Goal: Transaction & Acquisition: Book appointment/travel/reservation

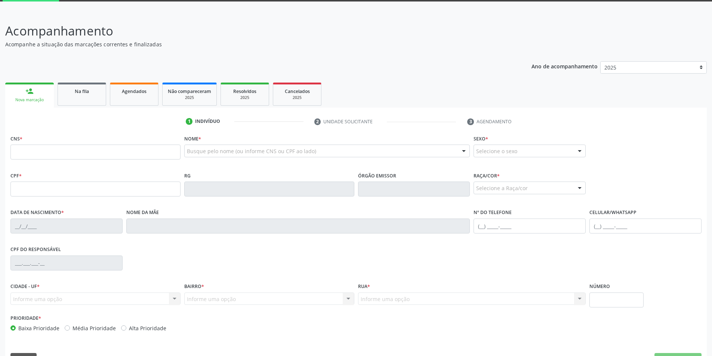
scroll to position [45, 0]
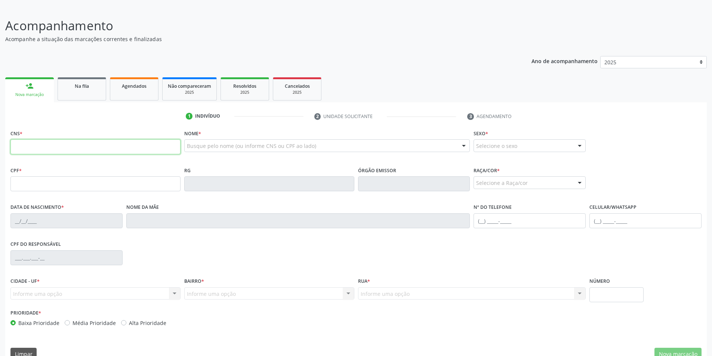
click at [85, 149] on input "text" at bounding box center [95, 146] width 170 height 15
type input "702 4030 2359 4225"
type input "150.223.114-02"
type input "[DATE]"
type input "[PERSON_NAME]"
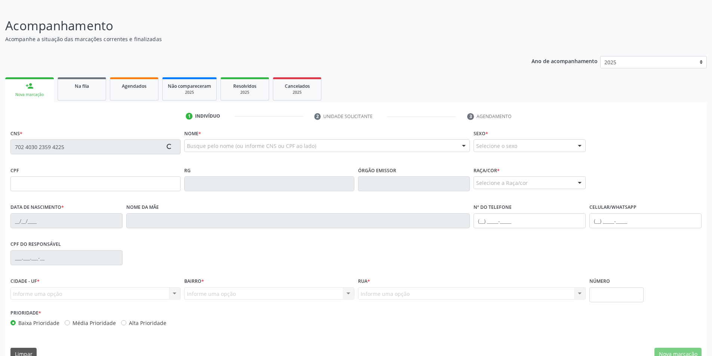
type input "[PHONE_NUMBER]"
type input "S/N"
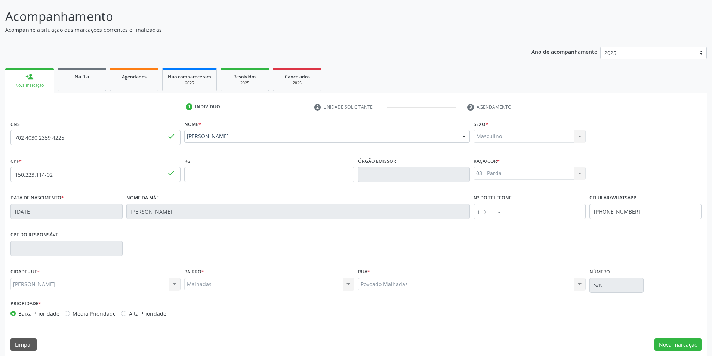
scroll to position [59, 0]
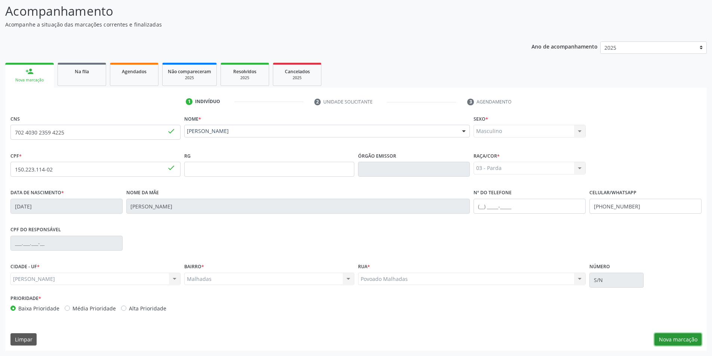
click at [677, 336] on button "Nova marcação" at bounding box center [678, 340] width 47 height 13
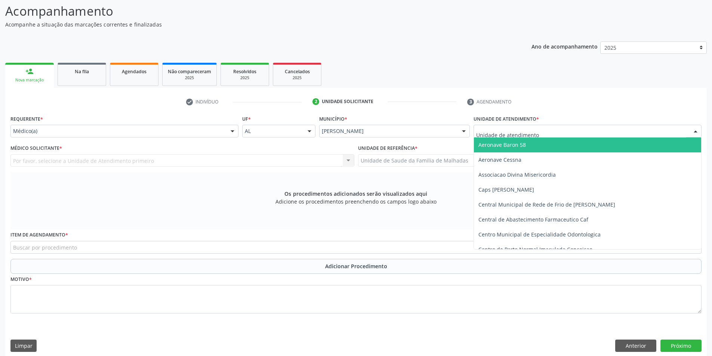
click at [648, 133] on div at bounding box center [588, 131] width 228 height 13
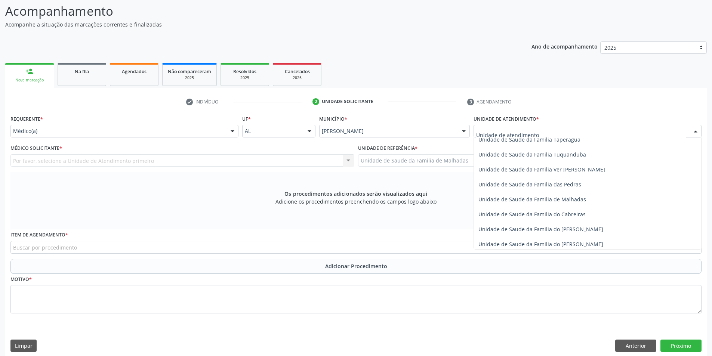
scroll to position [591, 0]
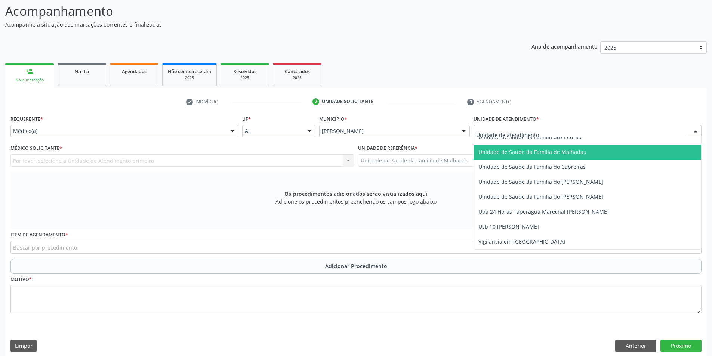
drag, startPoint x: 568, startPoint y: 150, endPoint x: 570, endPoint y: 157, distance: 7.2
click at [568, 152] on span "Unidade de Saude da Familia de Malhadas" at bounding box center [533, 151] width 108 height 7
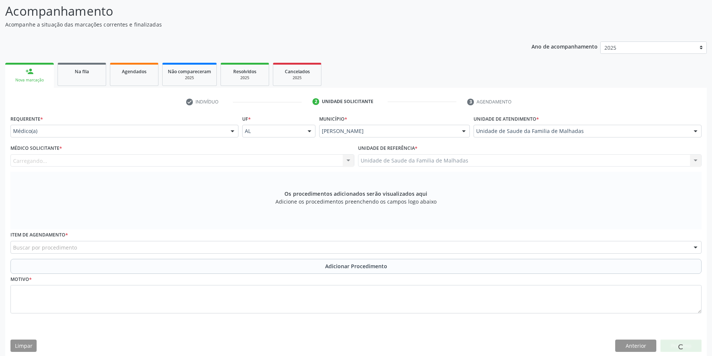
click at [290, 158] on div "Carregando... Nenhum resultado encontrado para: " " Não há nenhuma opção para s…" at bounding box center [182, 160] width 344 height 13
click at [347, 161] on div "Carregando... Nenhum resultado encontrado para: " " Não há nenhuma opção para s…" at bounding box center [182, 160] width 344 height 13
click at [348, 161] on div "Médico solicitante Nenhum resultado encontrado para: " " Não há nenhuma opção p…" at bounding box center [182, 160] width 344 height 13
click at [348, 159] on div "Médico solicitante Nenhum resultado encontrado para: " " Não há nenhuma opção p…" at bounding box center [182, 160] width 344 height 13
click at [330, 158] on div "Médico solicitante Nenhum resultado encontrado para: " " Não há nenhuma opção p…" at bounding box center [182, 160] width 344 height 13
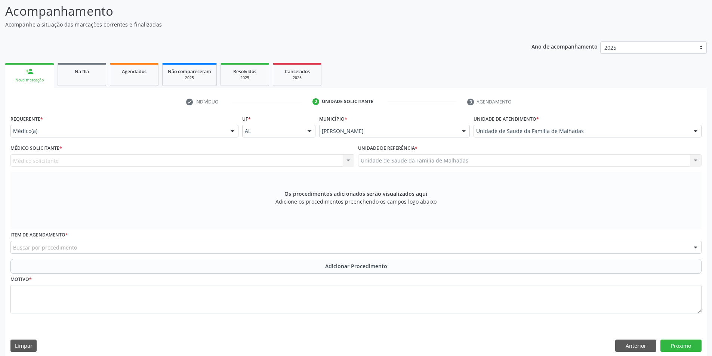
click at [345, 160] on div "Médico solicitante Nenhum resultado encontrado para: " " Não há nenhuma opção p…" at bounding box center [182, 160] width 344 height 13
click at [352, 160] on div "Médico solicitante Nenhum resultado encontrado para: " " Não há nenhuma opção p…" at bounding box center [182, 160] width 344 height 13
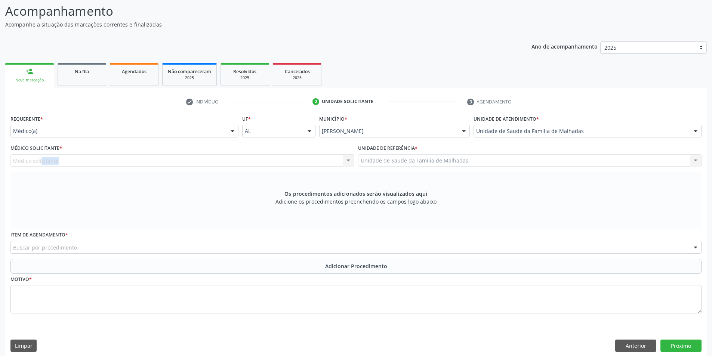
click at [326, 161] on div "Médico solicitante Nenhum resultado encontrado para: " " Não há nenhuma opção p…" at bounding box center [182, 160] width 344 height 13
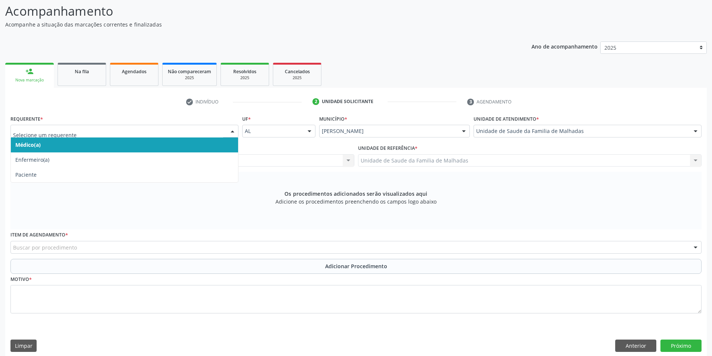
click at [232, 131] on div at bounding box center [232, 131] width 11 height 13
click at [230, 143] on span "Médico(a)" at bounding box center [124, 145] width 227 height 15
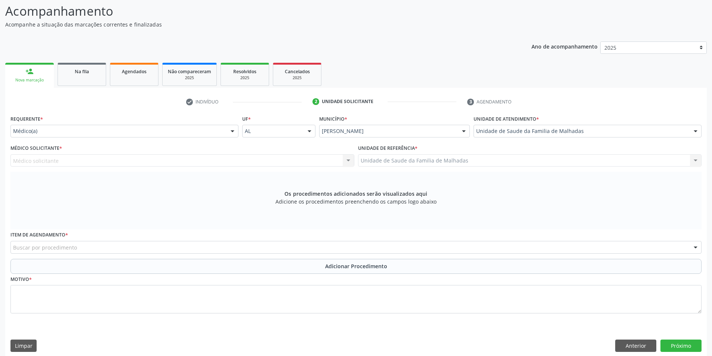
click at [349, 161] on div "Médico solicitante Nenhum resultado encontrado para: " " Não há nenhuma opção p…" at bounding box center [182, 160] width 344 height 13
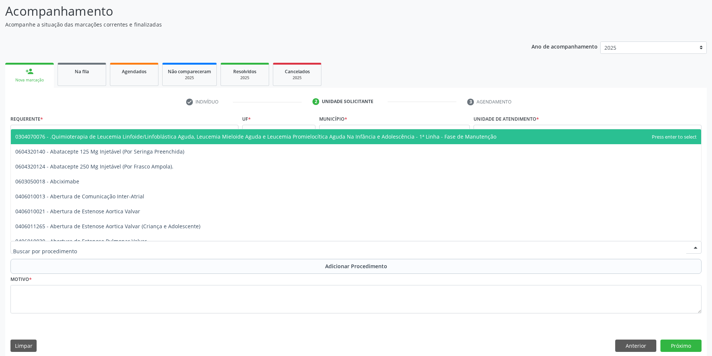
click at [82, 249] on div at bounding box center [355, 247] width 691 height 13
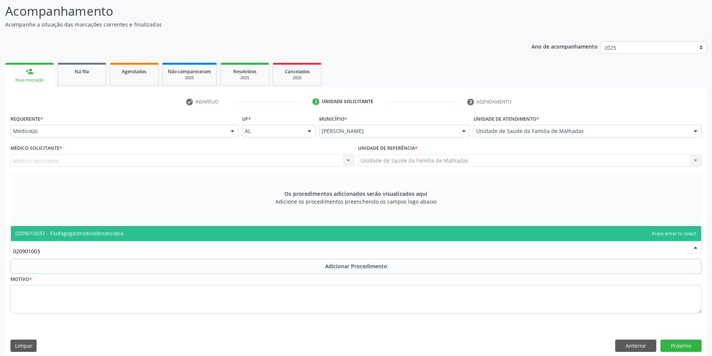
type input "0209010037"
click at [92, 233] on span "0209010037 - Esofagogastroduodenoscopia" at bounding box center [69, 233] width 108 height 7
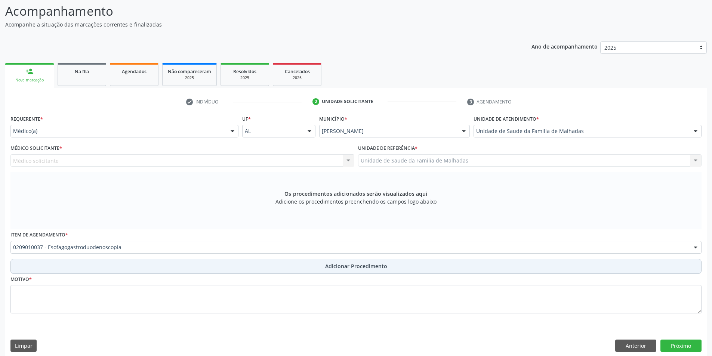
click at [338, 266] on span "Adicionar Procedimento" at bounding box center [356, 267] width 62 height 8
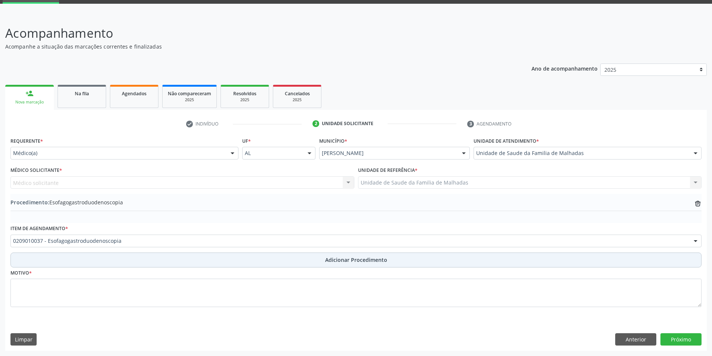
click at [338, 262] on span "Adicionar Procedimento" at bounding box center [356, 260] width 62 height 8
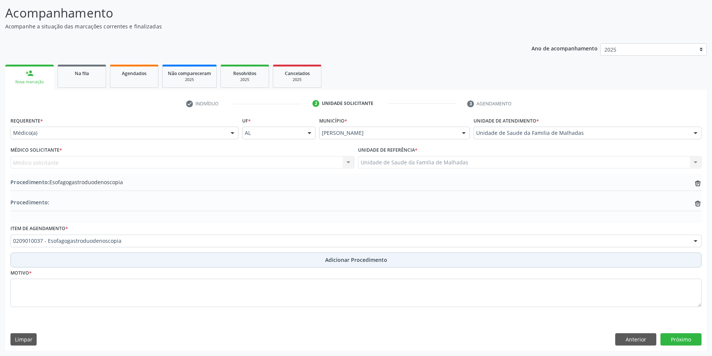
click at [338, 262] on span "Adicionar Procedimento" at bounding box center [356, 260] width 62 height 8
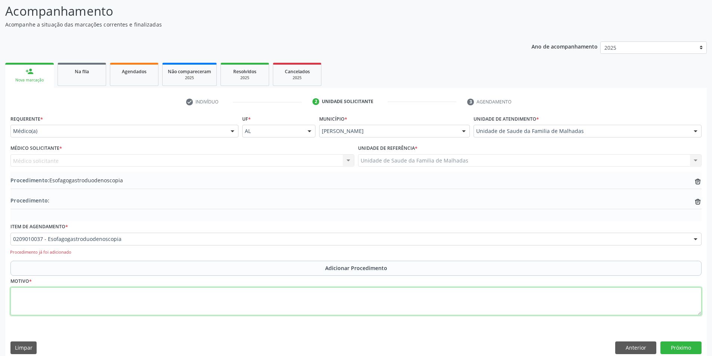
click at [21, 305] on textarea at bounding box center [355, 302] width 691 height 28
type textarea "p"
type textarea "PIROSE+RGE"
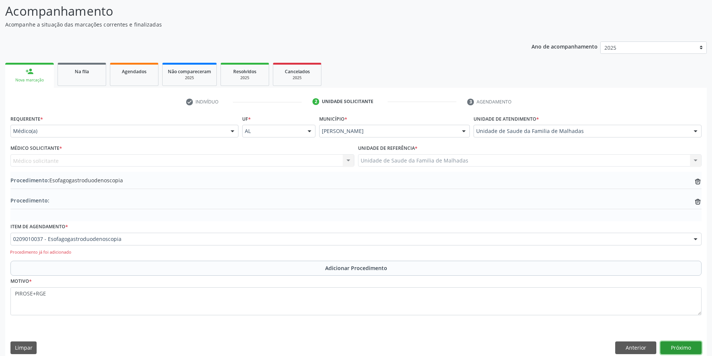
click at [693, 346] on button "Próximo" at bounding box center [681, 348] width 41 height 13
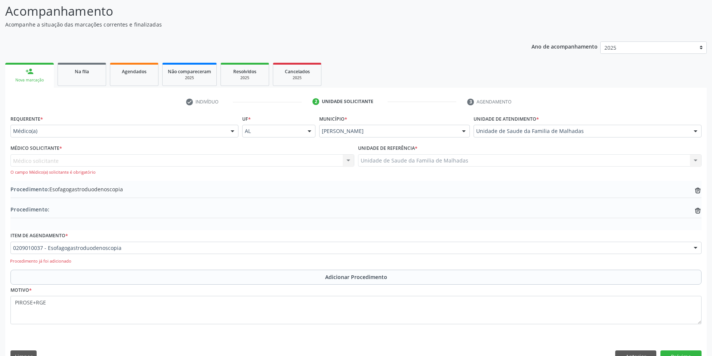
click at [348, 160] on div "Médico solicitante Nenhum resultado encontrado para: " " Não há nenhuma opção p…" at bounding box center [182, 164] width 344 height 21
click at [341, 160] on div "Médico solicitante Nenhum resultado encontrado para: " " Não há nenhuma opção p…" at bounding box center [182, 164] width 344 height 21
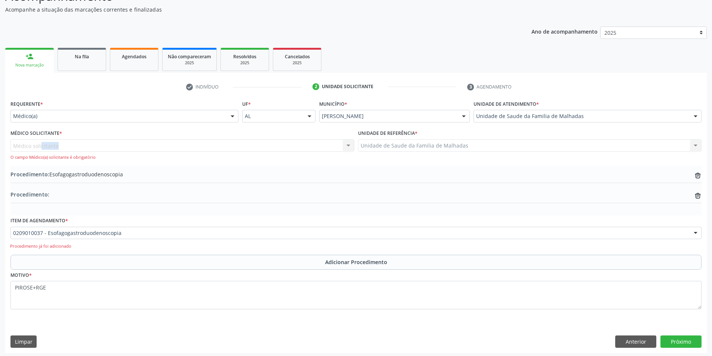
scroll to position [77, 0]
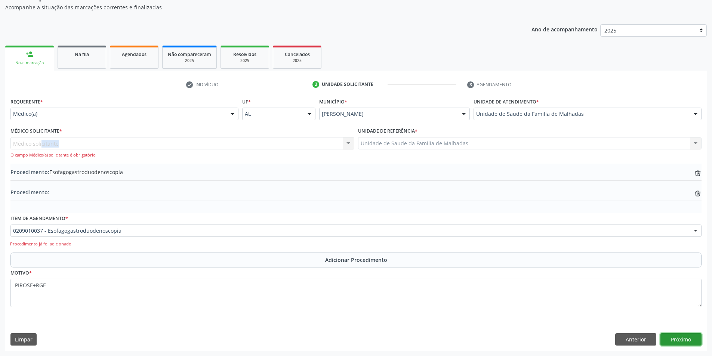
click at [684, 339] on button "Próximo" at bounding box center [681, 340] width 41 height 13
click at [349, 141] on div "Médico solicitante Nenhum resultado encontrado para: " " Não há nenhuma opção p…" at bounding box center [182, 147] width 344 height 21
click at [347, 141] on div "Médico solicitante Nenhum resultado encontrado para: " " Não há nenhuma opção p…" at bounding box center [182, 147] width 344 height 21
click at [188, 141] on div "Médico solicitante Nenhum resultado encontrado para: " " Não há nenhuma opção p…" at bounding box center [182, 147] width 344 height 21
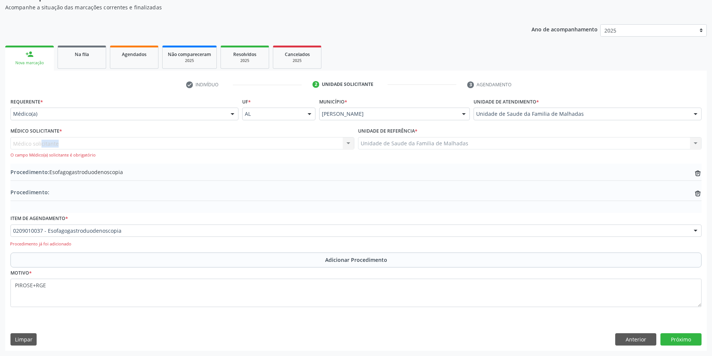
click at [188, 141] on div "Médico solicitante Nenhum resultado encontrado para: " " Não há nenhuma opção p…" at bounding box center [182, 147] width 344 height 21
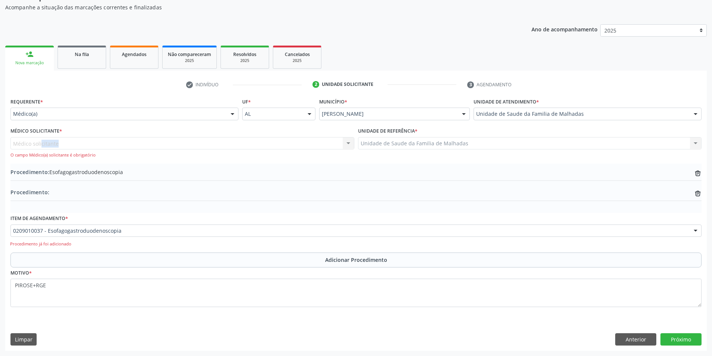
click at [188, 141] on div "Médico solicitante Nenhum resultado encontrado para: " " Não há nenhuma opção p…" at bounding box center [182, 147] width 344 height 21
click at [92, 53] on div "Na fila" at bounding box center [81, 54] width 37 height 8
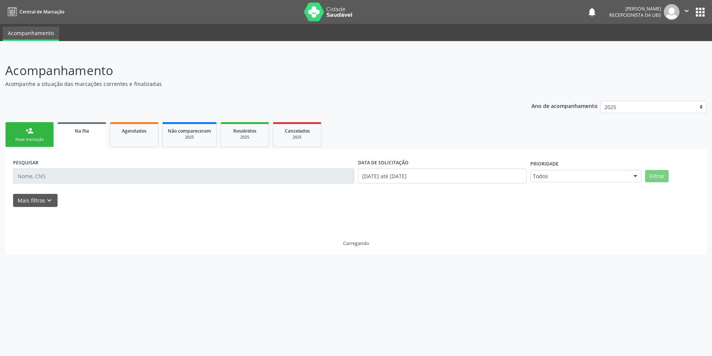
scroll to position [0, 0]
click at [31, 129] on div "person_add" at bounding box center [29, 131] width 8 height 8
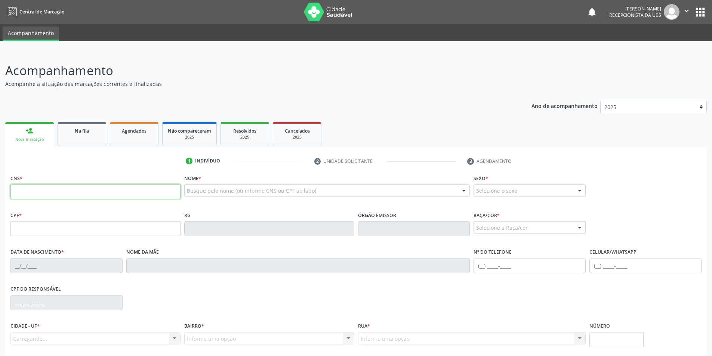
click at [46, 196] on input "text" at bounding box center [95, 191] width 170 height 15
type input "702 4030 2359 4225"
type input "150.223.114-02"
type input "[DATE]"
type input "[PERSON_NAME]"
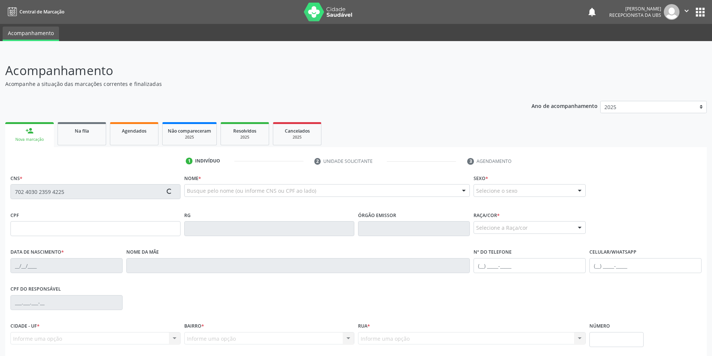
type input "[PHONE_NUMBER]"
type input "S/N"
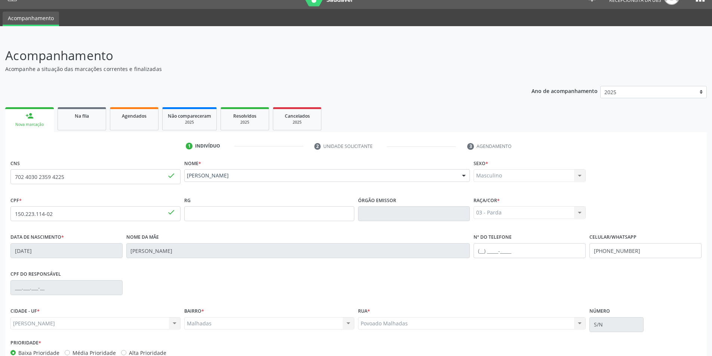
scroll to position [59, 0]
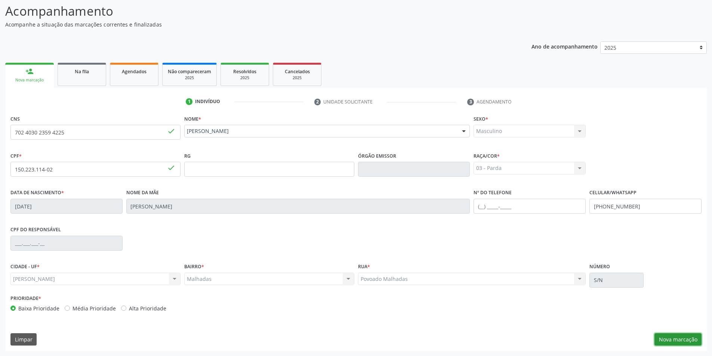
click at [688, 341] on button "Nova marcação" at bounding box center [678, 340] width 47 height 13
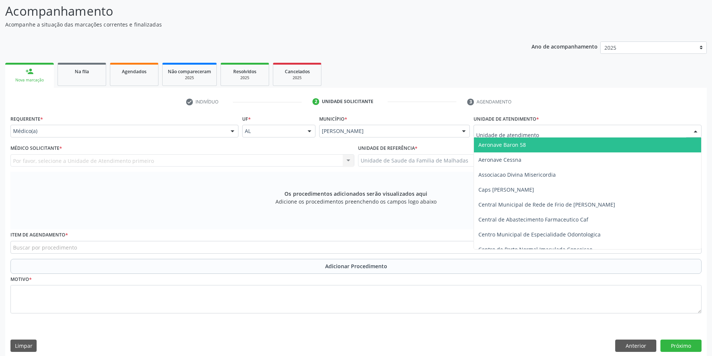
click at [696, 131] on div at bounding box center [695, 131] width 11 height 13
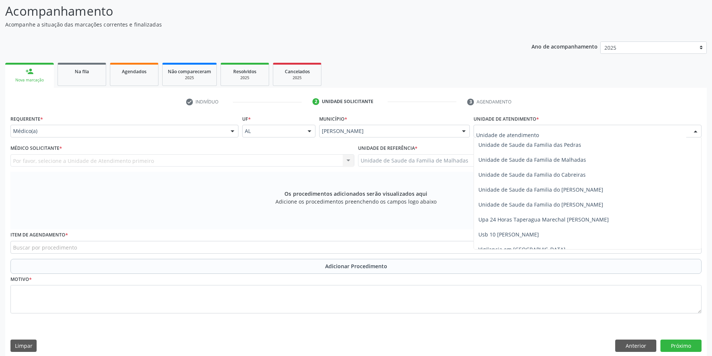
scroll to position [591, 0]
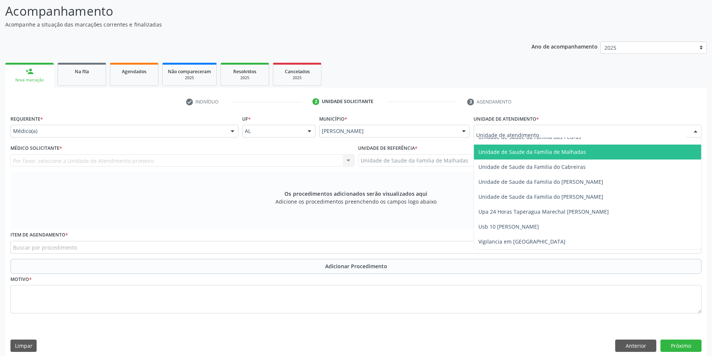
click at [592, 153] on span "Unidade de Saude da Familia de Malhadas" at bounding box center [587, 152] width 227 height 15
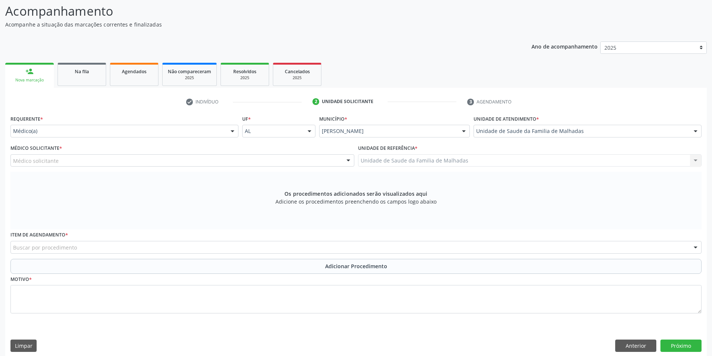
click at [346, 158] on div at bounding box center [348, 161] width 11 height 13
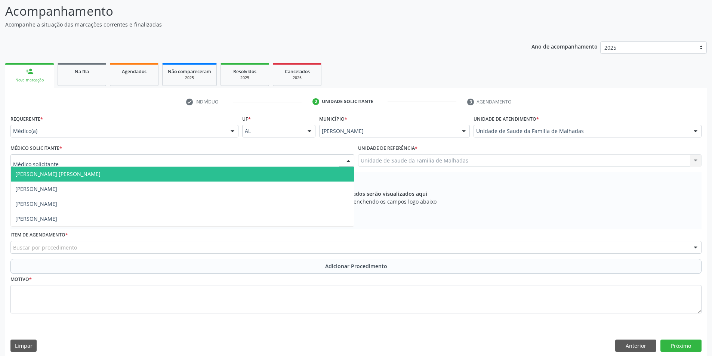
click at [340, 170] on span "[PERSON_NAME] [PERSON_NAME]" at bounding box center [182, 174] width 343 height 15
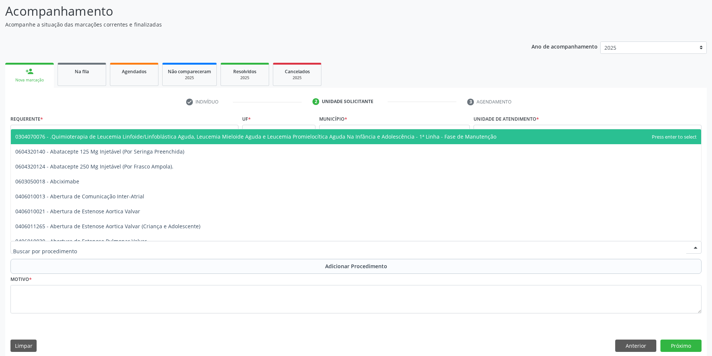
click at [257, 246] on div at bounding box center [355, 247] width 691 height 13
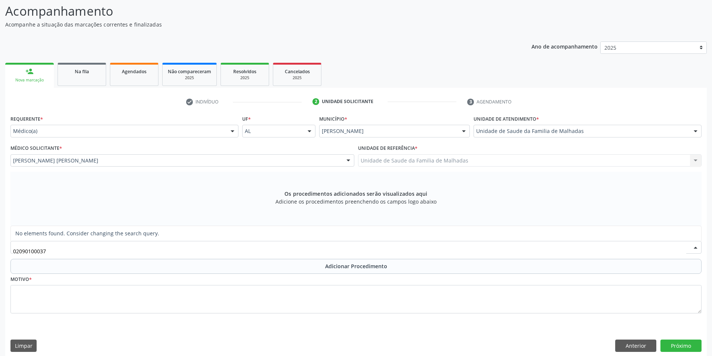
click at [38, 252] on input "02090100037" at bounding box center [350, 251] width 674 height 15
type input "0209010037"
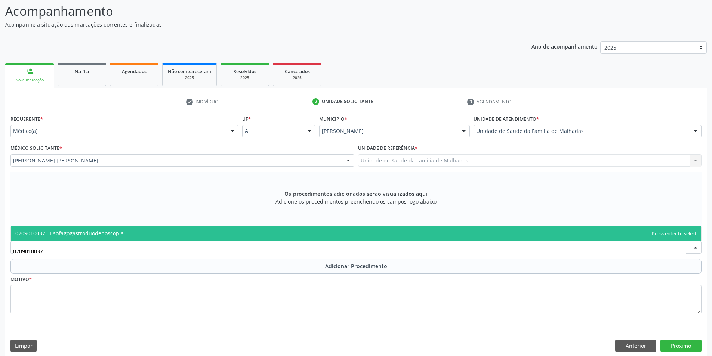
click at [64, 239] on span "0209010037 - Esofagogastroduodenoscopia" at bounding box center [356, 233] width 691 height 15
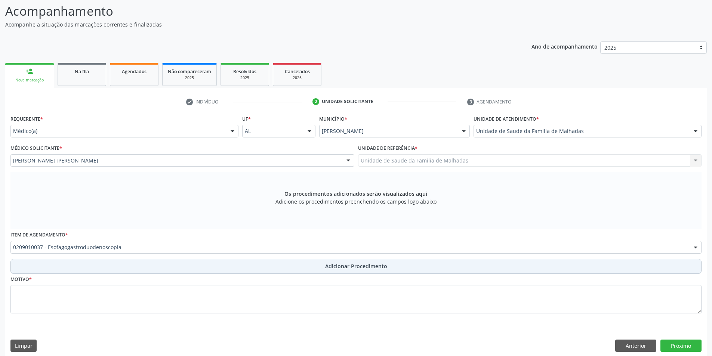
click at [332, 269] on span "Adicionar Procedimento" at bounding box center [356, 267] width 62 height 8
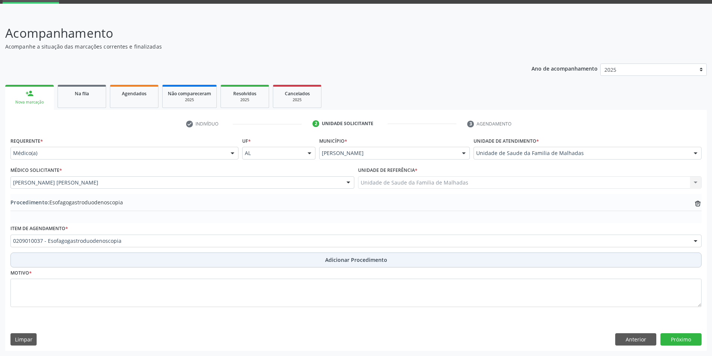
scroll to position [37, 0]
click at [338, 263] on span "Adicionar Procedimento" at bounding box center [356, 260] width 62 height 8
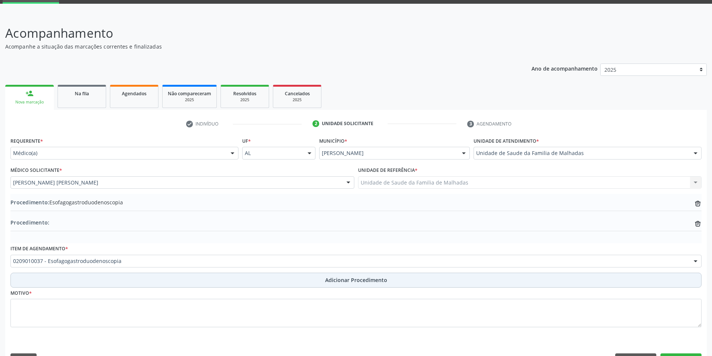
scroll to position [58, 0]
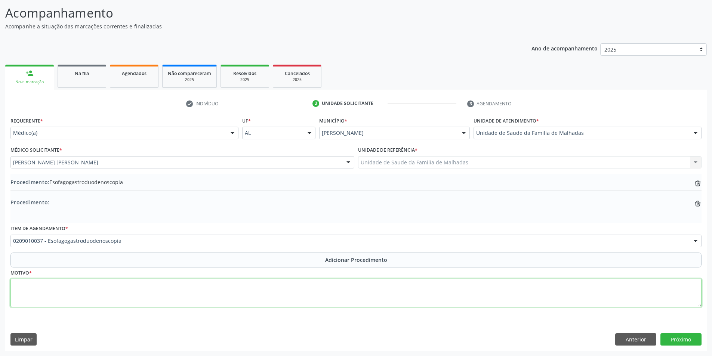
click at [28, 299] on textarea at bounding box center [355, 293] width 691 height 28
type textarea "PIROSE+RGE"
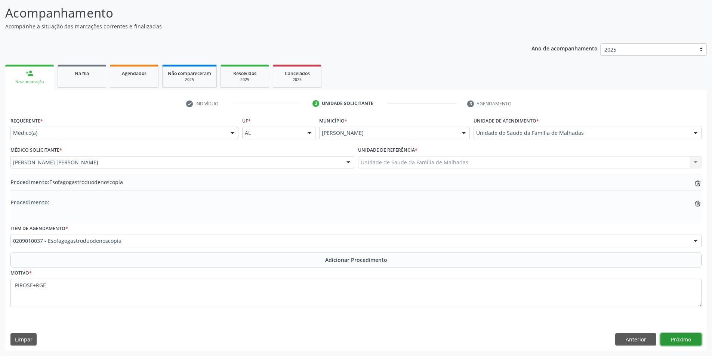
click at [677, 340] on button "Próximo" at bounding box center [681, 340] width 41 height 13
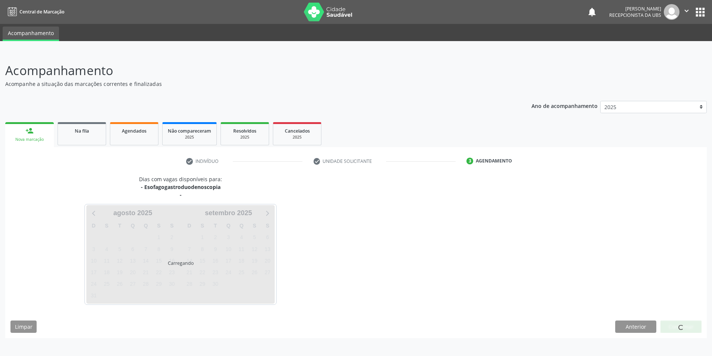
scroll to position [0, 0]
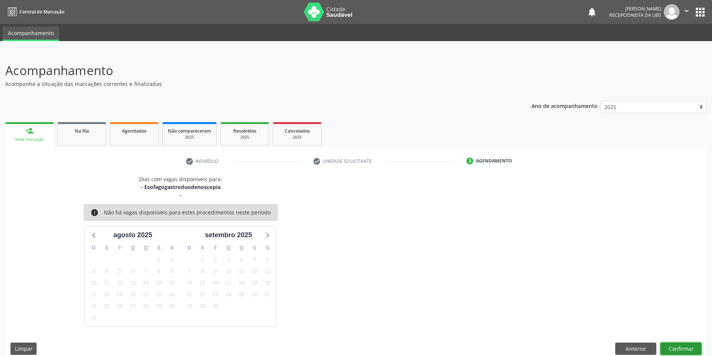
click at [693, 350] on button "Confirmar" at bounding box center [681, 349] width 41 height 13
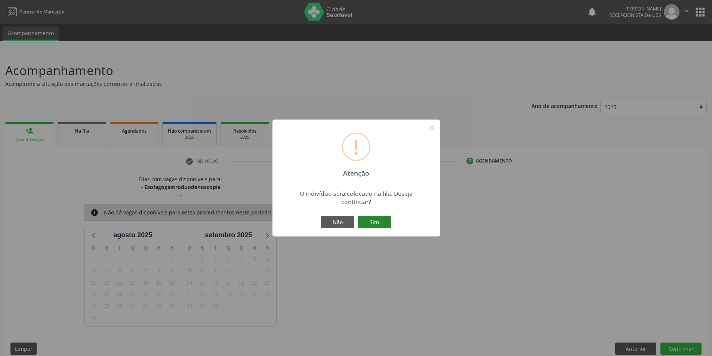
click at [374, 221] on button "Sim" at bounding box center [375, 222] width 34 height 13
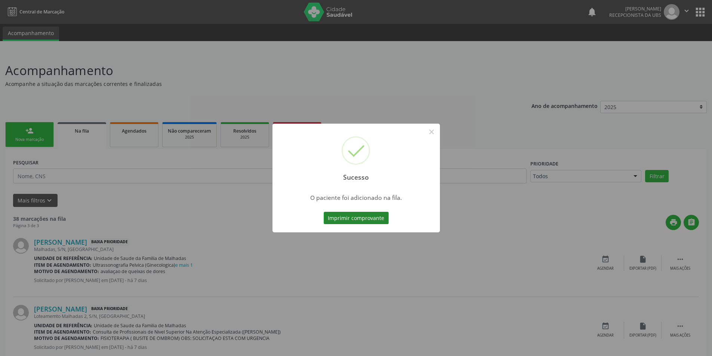
click at [377, 217] on button "Imprimir comprovante" at bounding box center [356, 218] width 65 height 13
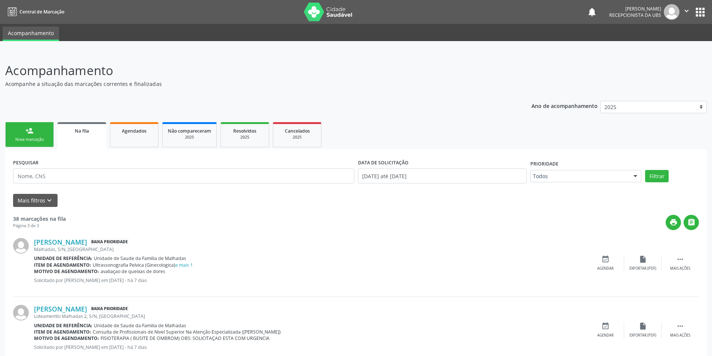
click at [33, 135] on link "person_add Nova marcação" at bounding box center [29, 134] width 49 height 25
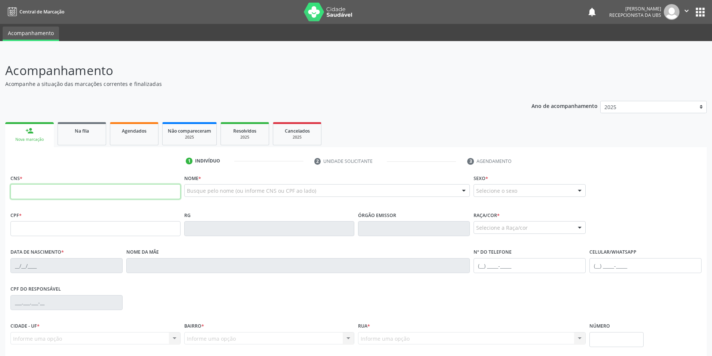
click at [44, 191] on input "text" at bounding box center [95, 191] width 170 height 15
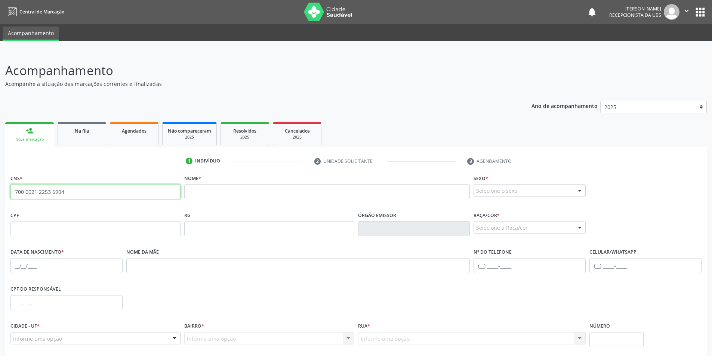
click at [88, 192] on input "700 0021 2253 6904" at bounding box center [95, 191] width 170 height 15
type input "7"
type input "708 2011 9237 0544"
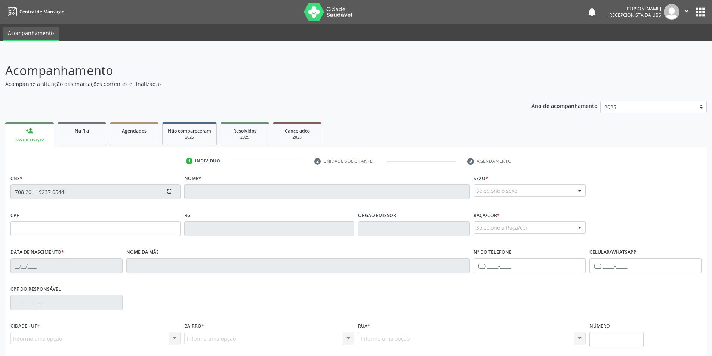
type input "041.597.394-58"
type input "[DATE]"
type input "[PERSON_NAME] do Santos"
type input "[PHONE_NUMBER]"
type input "S/N"
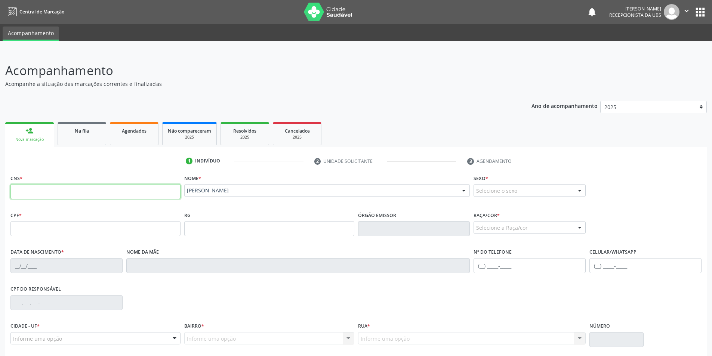
click at [54, 193] on input "text" at bounding box center [95, 191] width 170 height 15
type input "702 4040 5167 8927"
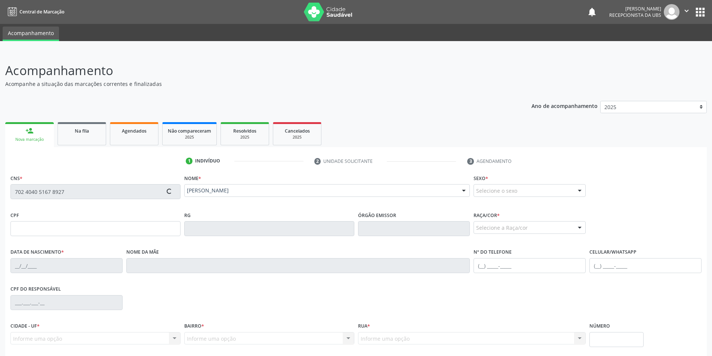
type input "043.621.004-58"
type input "[DATE]"
type input "Rosa Teles dos Santos"
type input "[PHONE_NUMBER]"
type input "03"
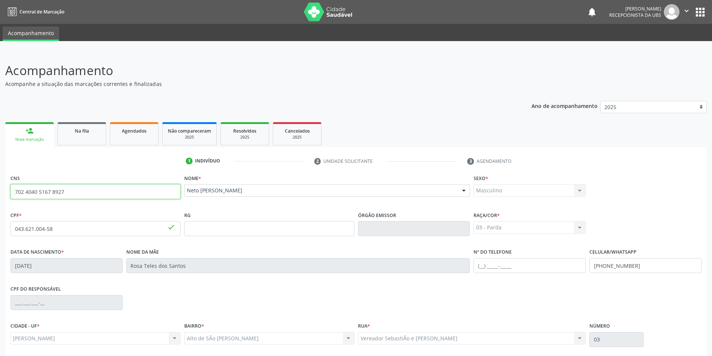
click at [88, 192] on input "702 4040 5167 8927" at bounding box center [95, 191] width 170 height 15
type input "7"
click at [68, 192] on input "706 0013 1729" at bounding box center [95, 191] width 170 height 15
type input "7"
click at [151, 198] on input "706 8042 6092 2420" at bounding box center [95, 191] width 170 height 15
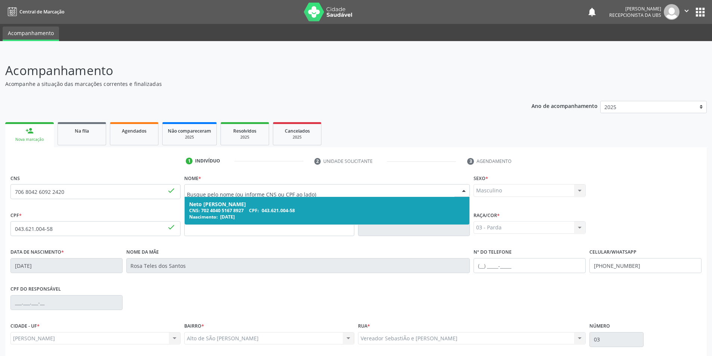
click at [154, 168] on div "1 Indivíduo 2 Unidade solicitante 3 Agendamento CNS 706 8042 6092 [GEOGRAPHIC_D…" at bounding box center [356, 282] width 702 height 255
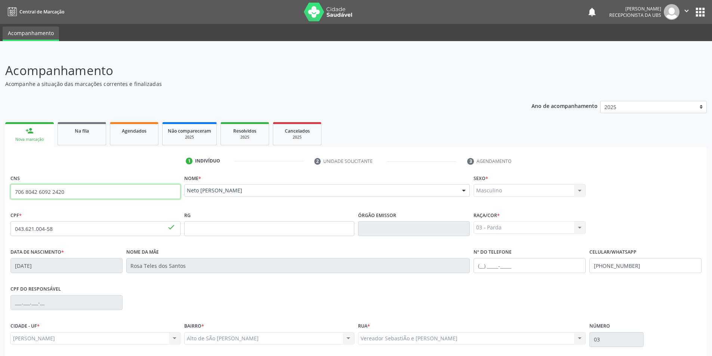
click at [72, 191] on input "706 8042 6092 2420" at bounding box center [95, 191] width 170 height 15
type input "7"
drag, startPoint x: 248, startPoint y: 193, endPoint x: 252, endPoint y: 193, distance: 4.5
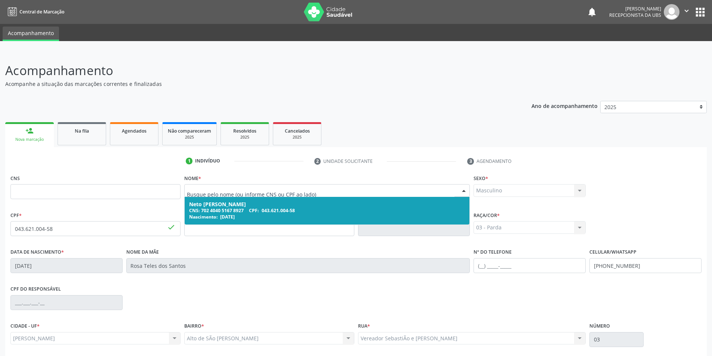
click at [281, 174] on div "Nome * [PERSON_NAME] CNS: 702 4040 5167 8927 CPF: 043.621.004-58 Nascimento: [D…" at bounding box center [327, 187] width 286 height 29
click at [264, 193] on input "text" at bounding box center [321, 194] width 268 height 15
click at [155, 205] on fieldset "CNS" at bounding box center [95, 189] width 170 height 32
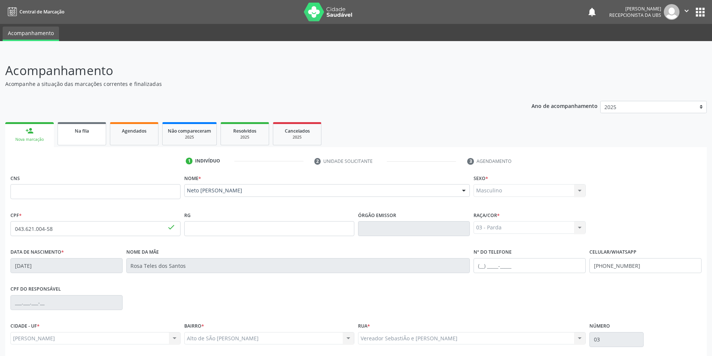
click at [79, 135] on link "Na fila" at bounding box center [82, 133] width 49 height 23
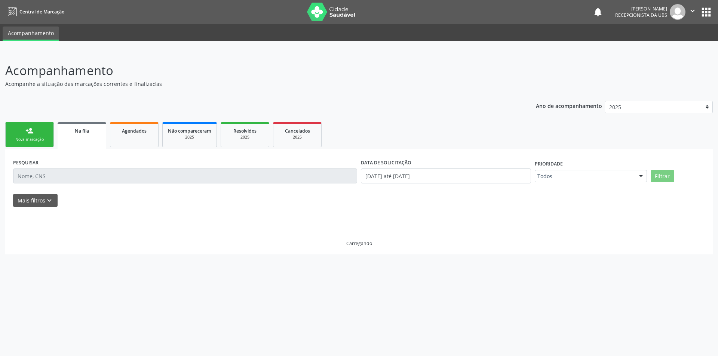
click at [39, 134] on link "person_add Nova marcação" at bounding box center [29, 134] width 49 height 25
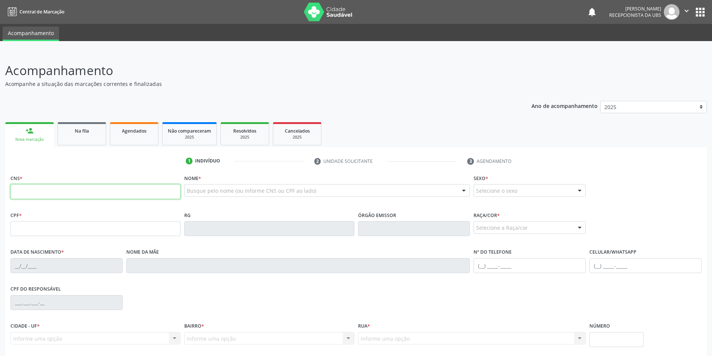
click at [40, 193] on input "text" at bounding box center [95, 191] width 170 height 15
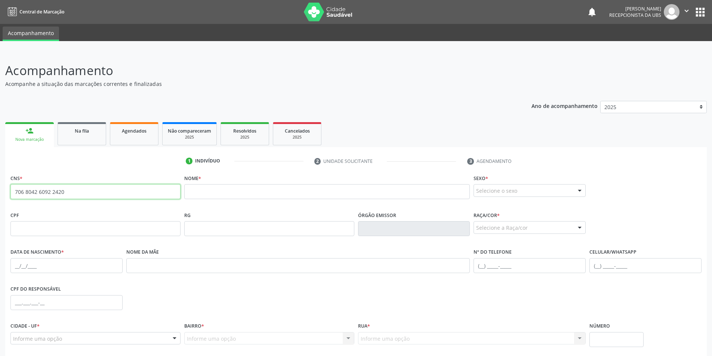
click at [70, 190] on input "706 8042 6092 2420" at bounding box center [95, 191] width 170 height 15
type input "7"
type input "702 5043 2356 0539"
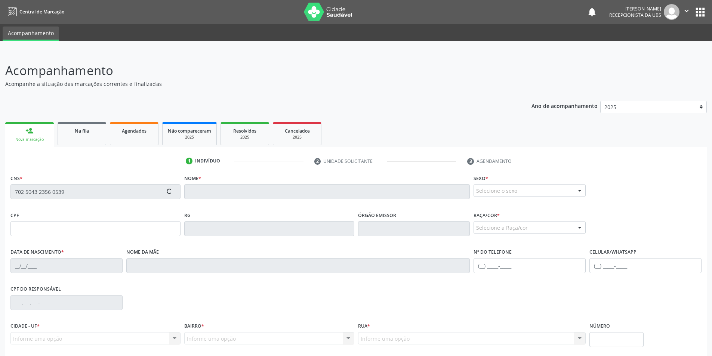
type input "[DATE]"
type input "[PERSON_NAME]"
type input "[PHONE_NUMBER]"
type input "S/N"
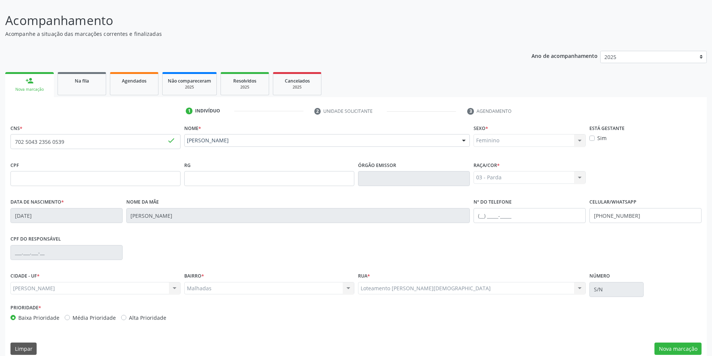
scroll to position [59, 0]
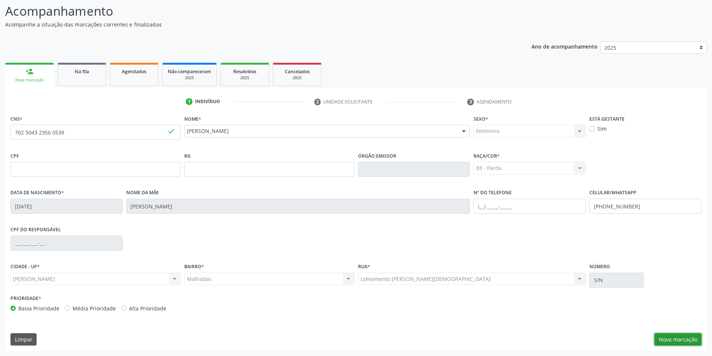
click at [694, 341] on button "Nova marcação" at bounding box center [678, 340] width 47 height 13
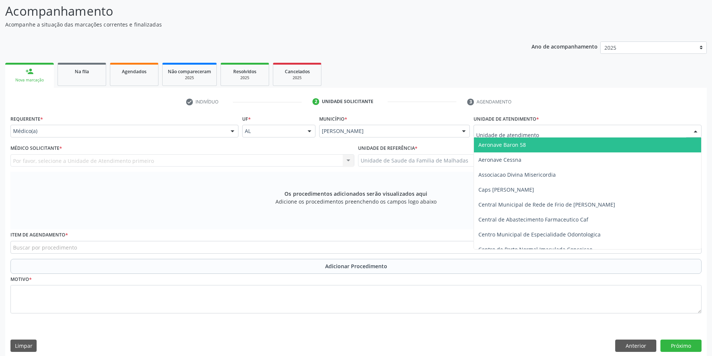
click at [693, 126] on div at bounding box center [695, 131] width 11 height 13
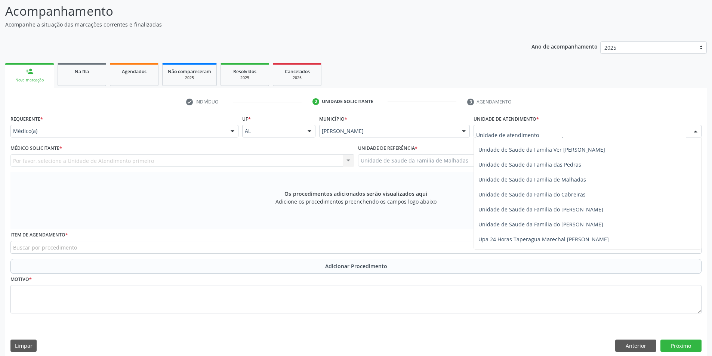
scroll to position [591, 0]
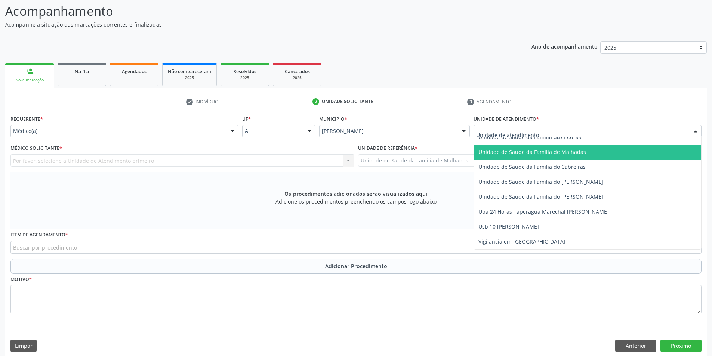
click at [574, 153] on span "Unidade de Saude da Familia de Malhadas" at bounding box center [533, 151] width 108 height 7
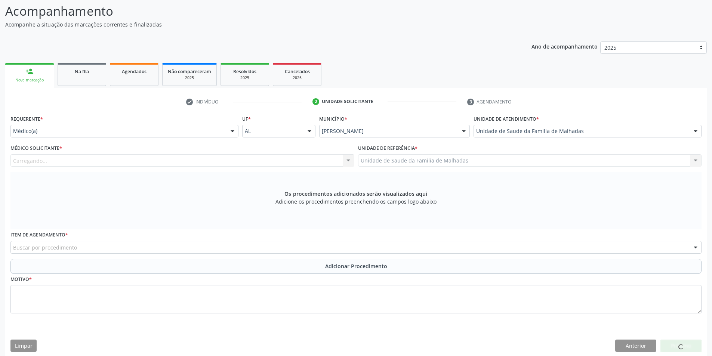
click at [315, 161] on div "Carregando... Nenhum resultado encontrado para: " " Não há nenhuma opção para s…" at bounding box center [182, 160] width 344 height 13
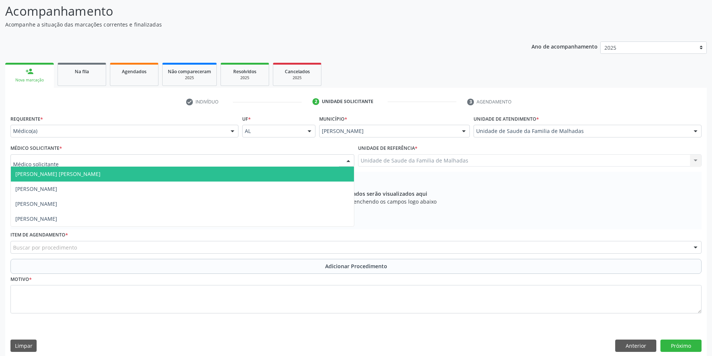
click at [346, 160] on div at bounding box center [348, 161] width 11 height 13
click at [324, 171] on span "[PERSON_NAME] [PERSON_NAME]" at bounding box center [182, 174] width 343 height 15
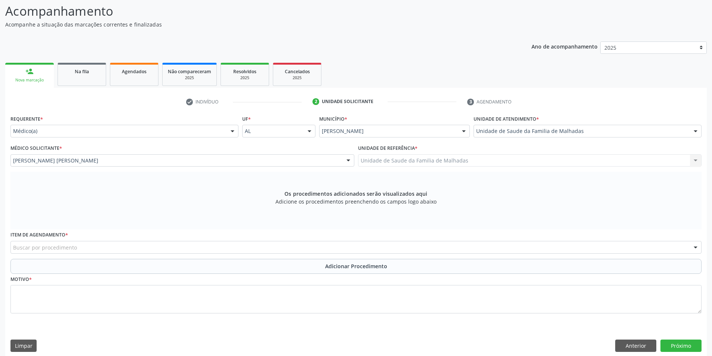
click at [322, 249] on div "Buscar por procedimento" at bounding box center [355, 247] width 691 height 13
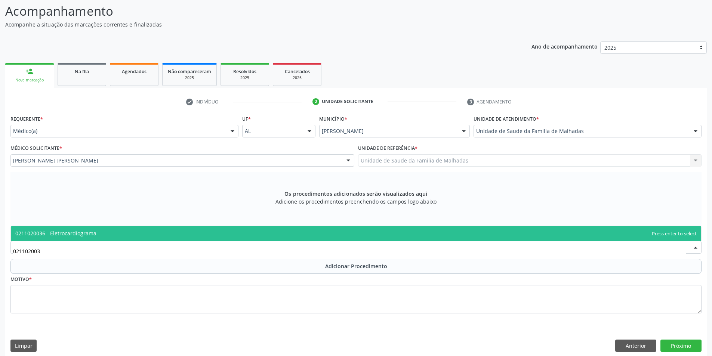
type input "0211020036"
click at [194, 230] on span "0211020036 - Eletrocardiograma" at bounding box center [356, 233] width 691 height 15
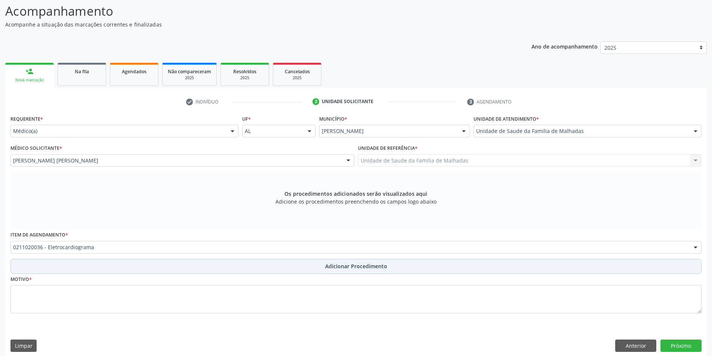
click at [339, 268] on span "Adicionar Procedimento" at bounding box center [356, 267] width 62 height 8
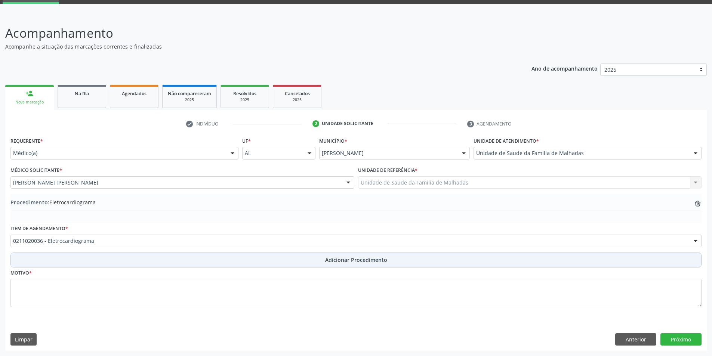
scroll to position [37, 0]
click at [341, 263] on span "Adicionar Procedimento" at bounding box center [356, 260] width 62 height 8
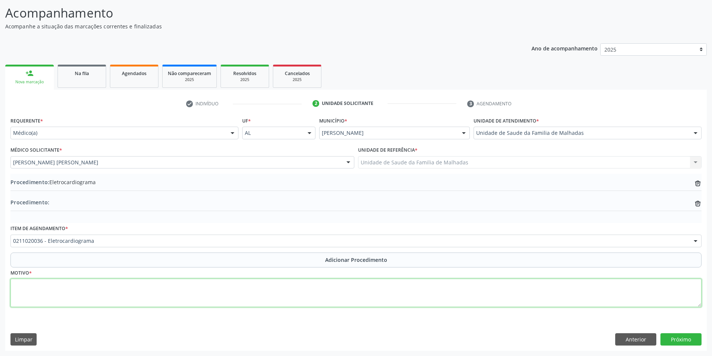
click at [85, 287] on textarea at bounding box center [355, 293] width 691 height 28
type textarea "HAS,DM2"
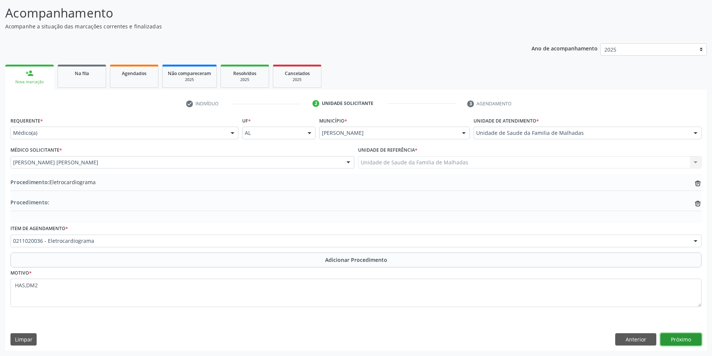
click at [687, 344] on button "Próximo" at bounding box center [681, 340] width 41 height 13
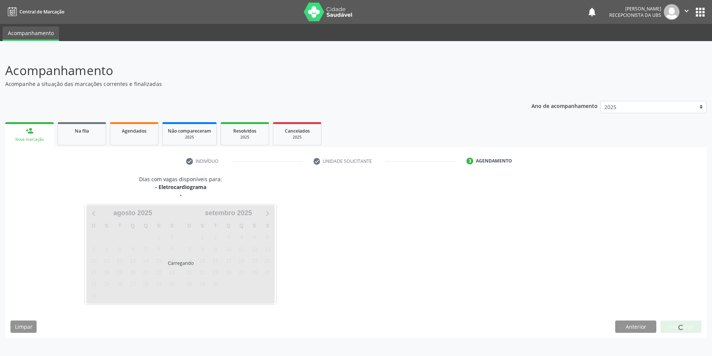
scroll to position [0, 0]
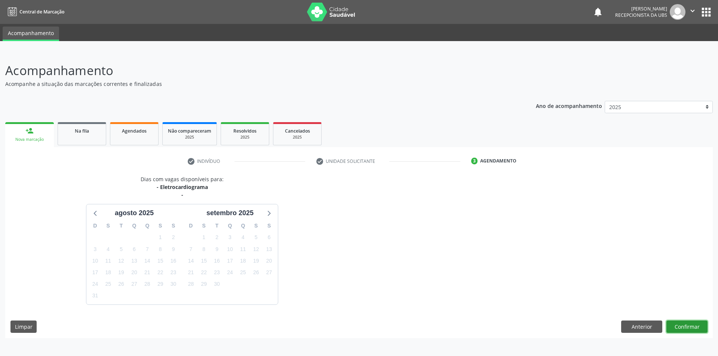
click at [685, 326] on button "Confirmar" at bounding box center [686, 327] width 41 height 13
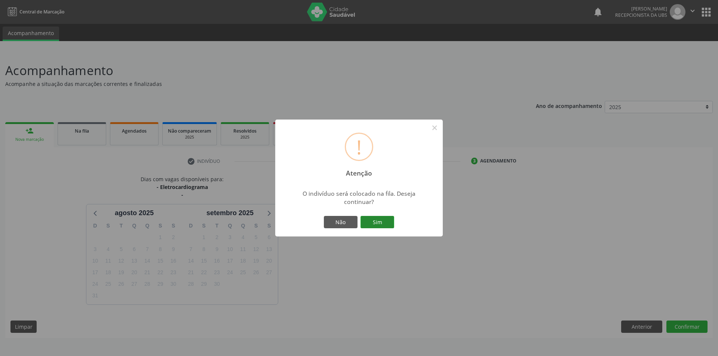
click at [379, 227] on button "Sim" at bounding box center [378, 222] width 34 height 13
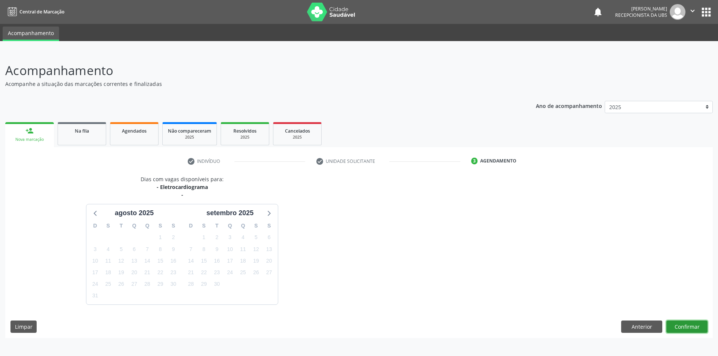
click at [682, 326] on button "Confirmar" at bounding box center [686, 327] width 41 height 13
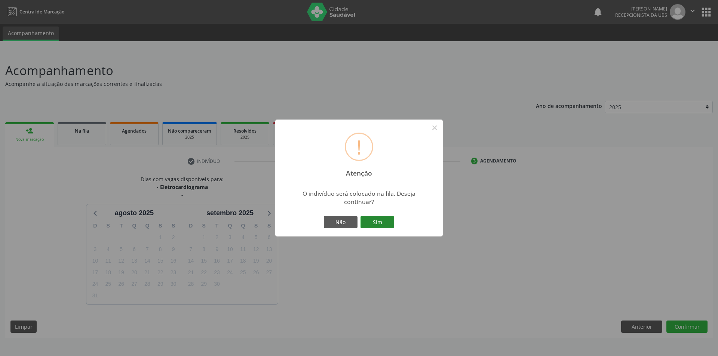
drag, startPoint x: 371, startPoint y: 218, endPoint x: 372, endPoint y: 223, distance: 4.3
click at [370, 220] on button "Sim" at bounding box center [378, 222] width 34 height 13
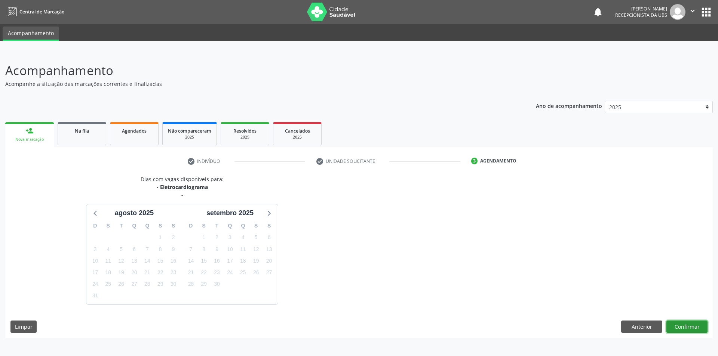
click at [684, 326] on button "Confirmar" at bounding box center [686, 327] width 41 height 13
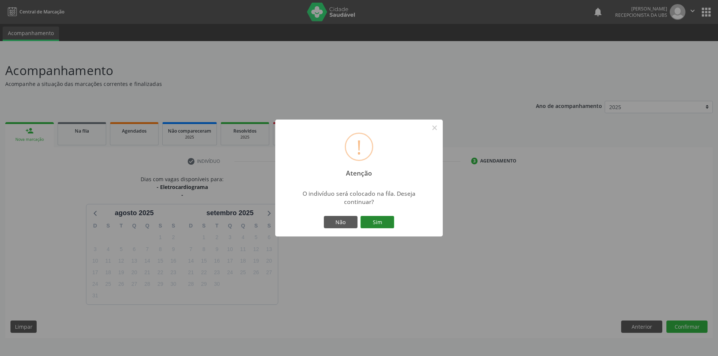
click at [380, 221] on button "Sim" at bounding box center [378, 222] width 34 height 13
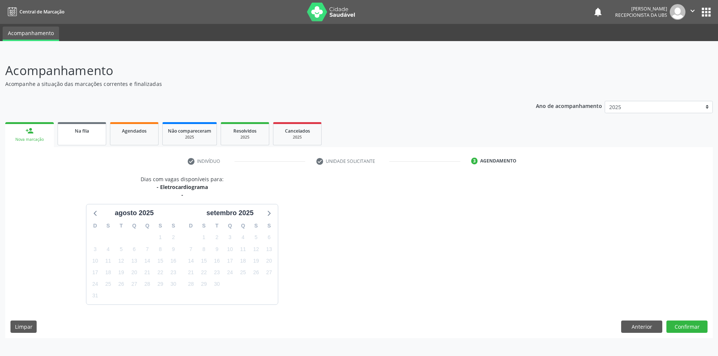
click at [91, 126] on link "Na fila" at bounding box center [82, 133] width 49 height 23
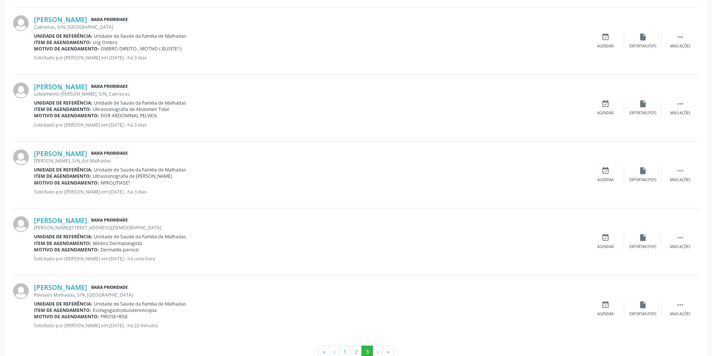
scroll to position [444, 0]
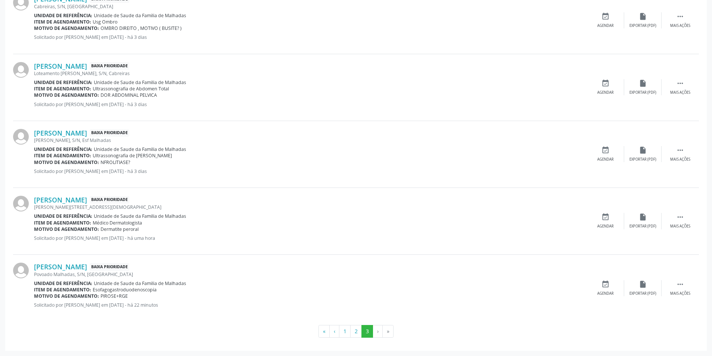
click at [378, 333] on li "›" at bounding box center [378, 331] width 10 height 13
click at [377, 332] on li "›" at bounding box center [378, 331] width 10 height 13
click at [387, 332] on li "»" at bounding box center [388, 331] width 11 height 13
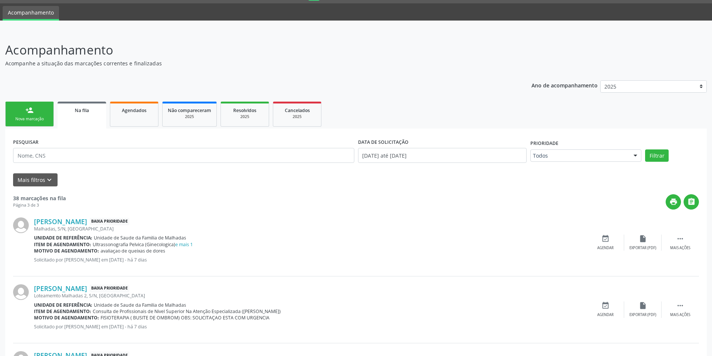
scroll to position [0, 0]
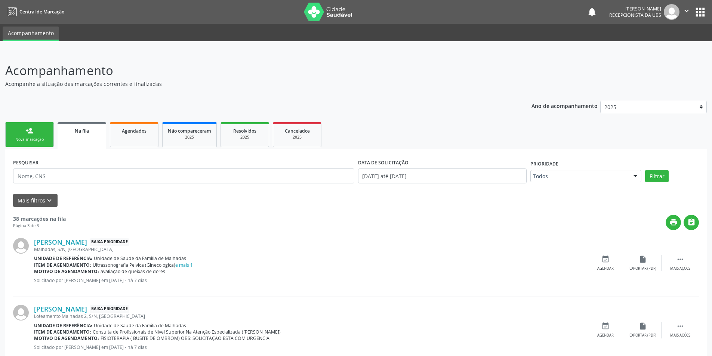
click at [38, 141] on div "Nova marcação" at bounding box center [29, 140] width 37 height 6
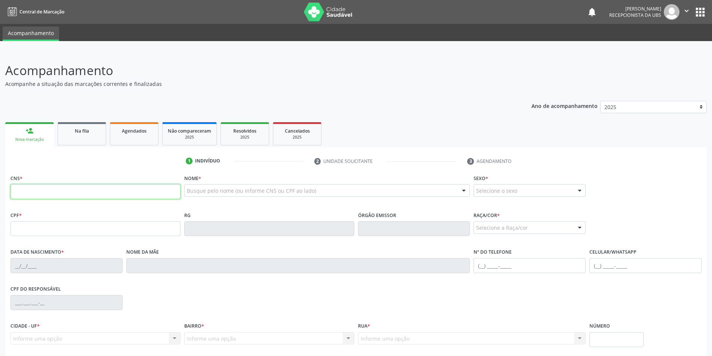
click at [68, 194] on input "text" at bounding box center [95, 191] width 170 height 15
type input "702 5043 2356 0539"
type input "[DATE]"
type input "[PERSON_NAME]"
type input "[PHONE_NUMBER]"
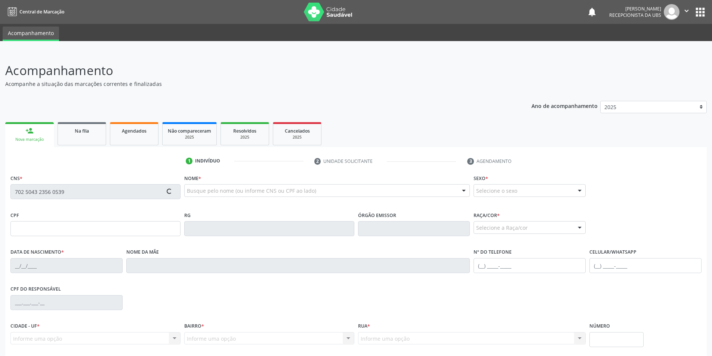
type input "S/N"
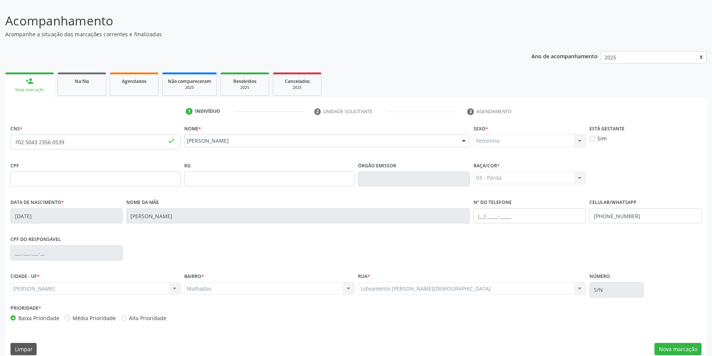
scroll to position [59, 0]
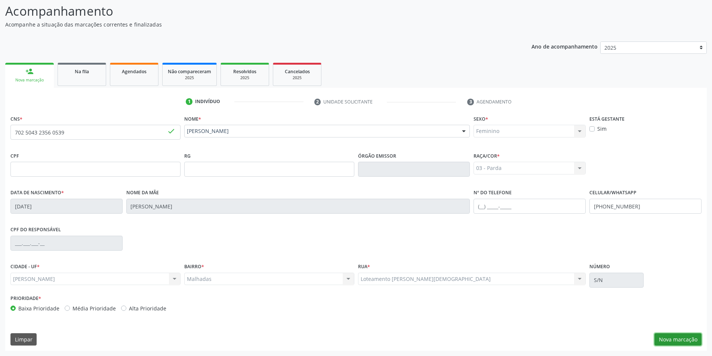
click at [679, 337] on button "Nova marcação" at bounding box center [678, 340] width 47 height 13
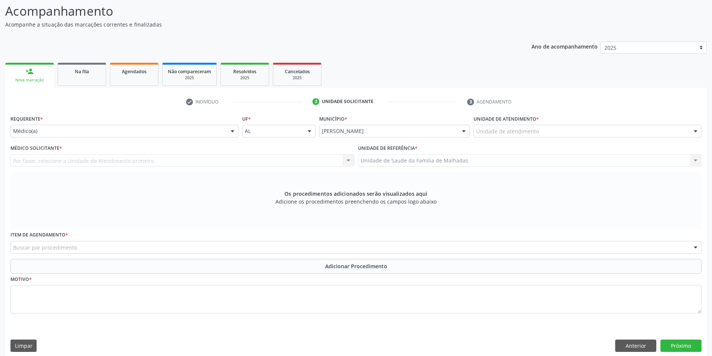
click at [699, 130] on div at bounding box center [695, 131] width 11 height 13
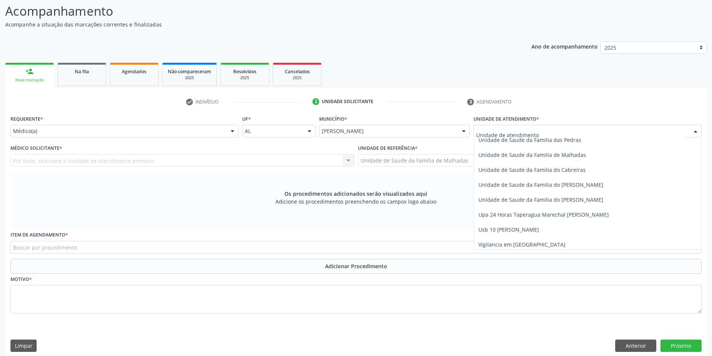
scroll to position [591, 0]
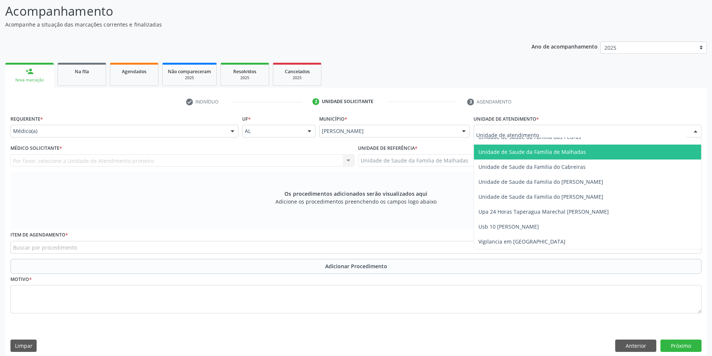
click at [580, 153] on span "Unidade de Saude da Familia de Malhadas" at bounding box center [533, 151] width 108 height 7
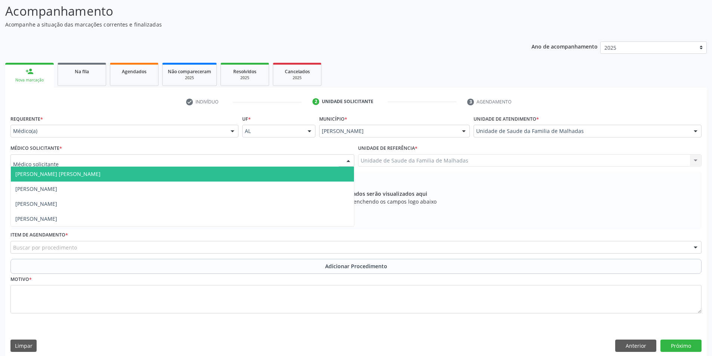
click at [348, 159] on div at bounding box center [348, 161] width 11 height 13
click at [310, 175] on span "[PERSON_NAME] [PERSON_NAME]" at bounding box center [182, 174] width 343 height 15
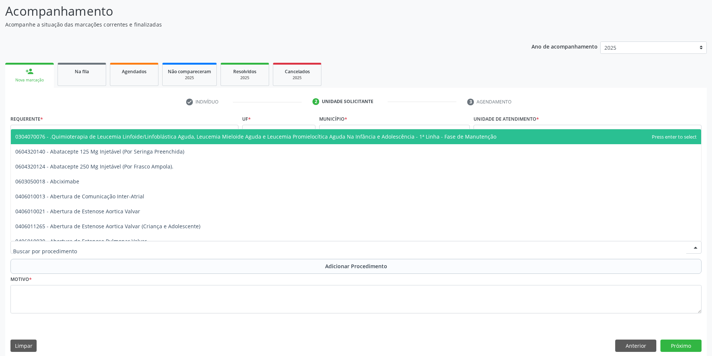
click at [369, 245] on div at bounding box center [355, 247] width 691 height 13
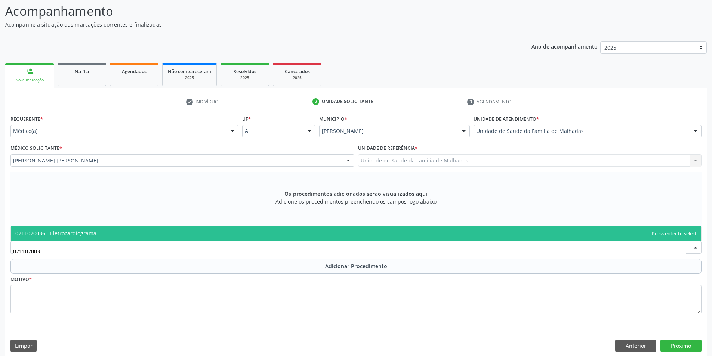
type input "0211020036"
click at [366, 230] on span "0211020036 - Eletrocardiograma" at bounding box center [356, 233] width 691 height 15
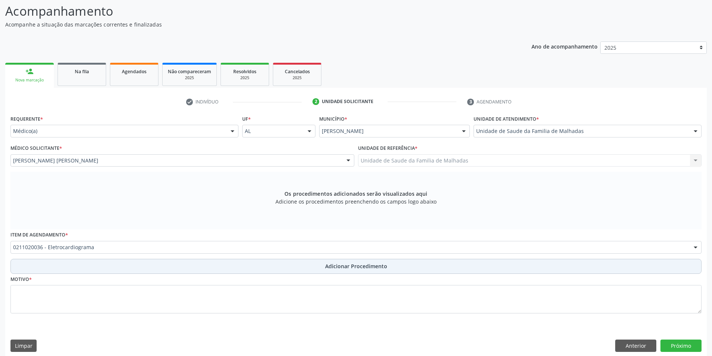
click at [366, 270] on span "Adicionar Procedimento" at bounding box center [356, 267] width 62 height 8
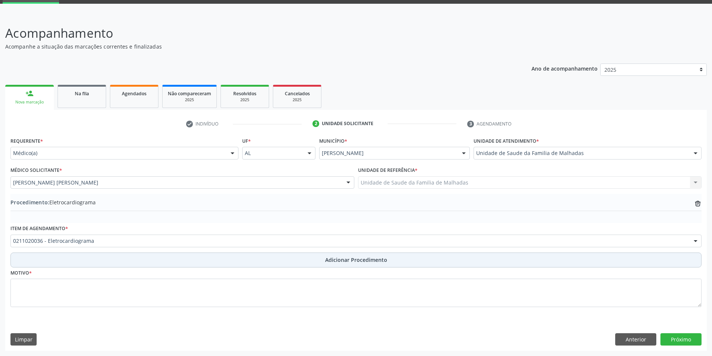
scroll to position [37, 0]
click at [365, 255] on button "Adicionar Procedimento" at bounding box center [355, 260] width 691 height 15
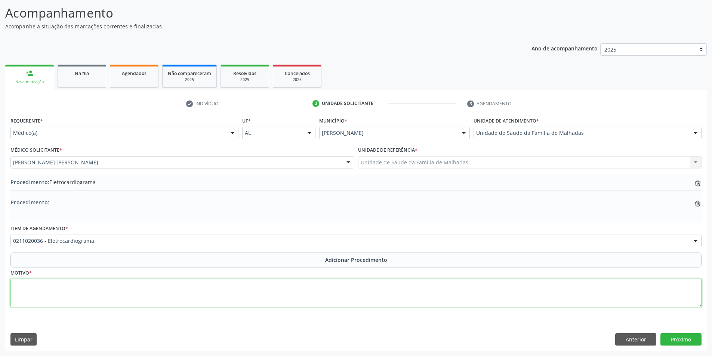
click at [66, 296] on textarea at bounding box center [355, 293] width 691 height 28
type textarea "H"
click at [32, 288] on textarea "H" at bounding box center [355, 293] width 691 height 28
type textarea "HAS, DM2"
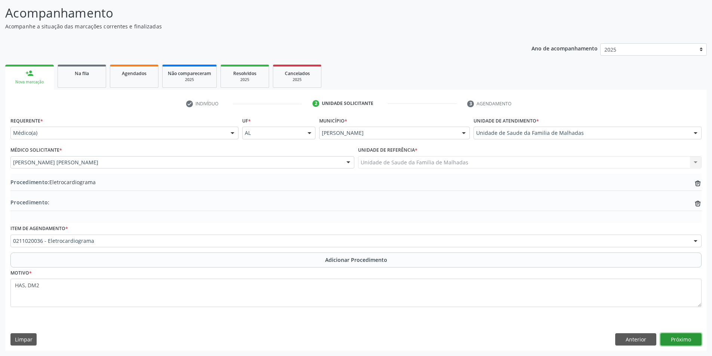
click at [674, 339] on button "Próximo" at bounding box center [681, 340] width 41 height 13
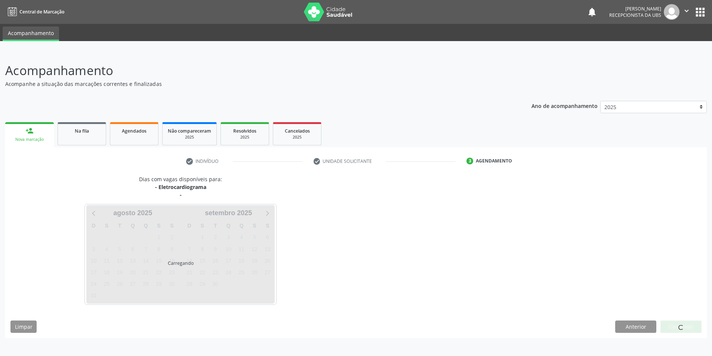
scroll to position [0, 0]
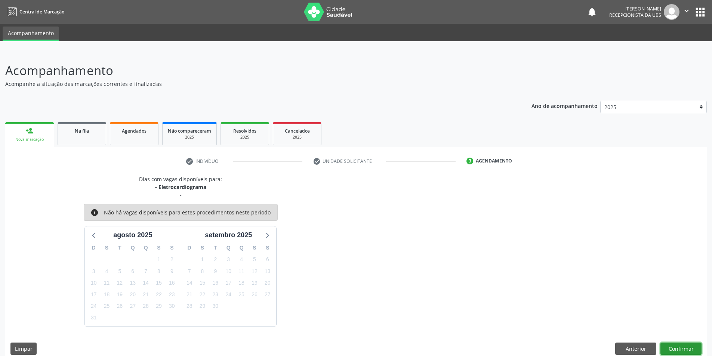
click at [675, 347] on button "Confirmar" at bounding box center [681, 349] width 41 height 13
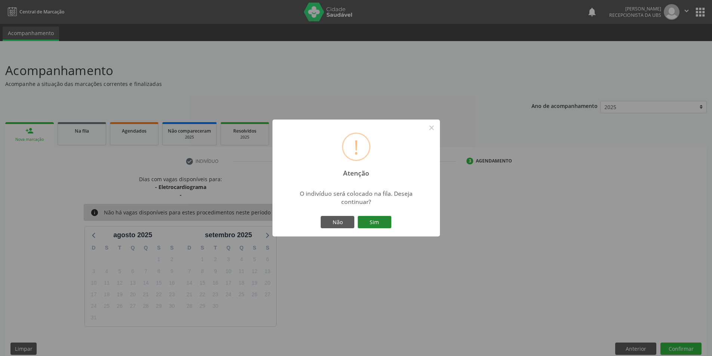
click at [375, 217] on button "Sim" at bounding box center [375, 222] width 34 height 13
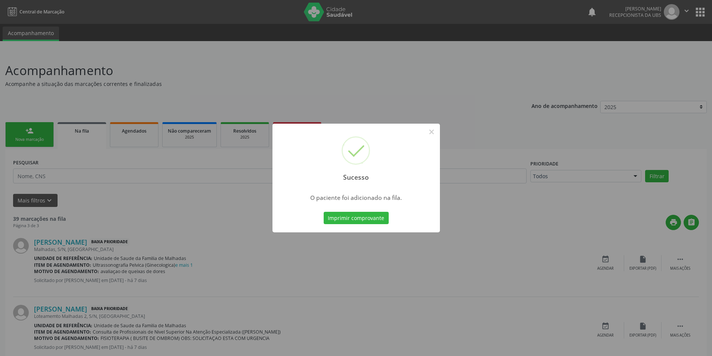
click at [377, 220] on button "Imprimir comprovante" at bounding box center [356, 218] width 65 height 13
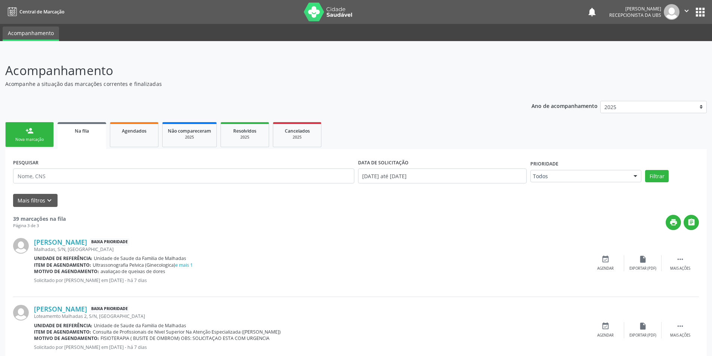
click at [36, 143] on link "person_add Nova marcação" at bounding box center [29, 134] width 49 height 25
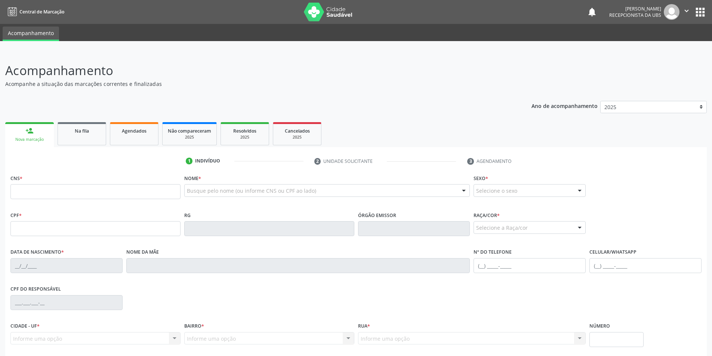
drag, startPoint x: 48, startPoint y: 183, endPoint x: 48, endPoint y: 190, distance: 7.1
click at [48, 190] on div "CNS *" at bounding box center [95, 186] width 170 height 27
click at [49, 191] on input "text" at bounding box center [95, 191] width 170 height 15
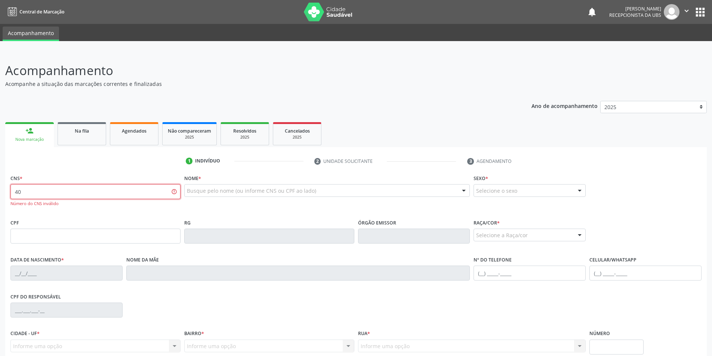
type input "4"
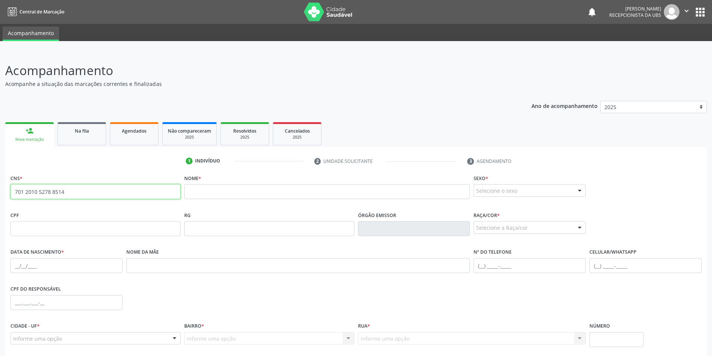
click at [74, 188] on input "701 2010 5278 8514" at bounding box center [95, 191] width 170 height 15
type input "7"
click at [110, 197] on input "700 9049 6420 1194" at bounding box center [95, 191] width 170 height 15
type input "7"
drag, startPoint x: 82, startPoint y: 187, endPoint x: 86, endPoint y: 195, distance: 8.9
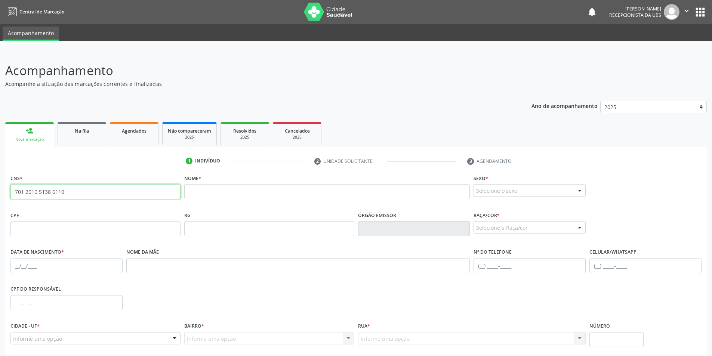
click at [82, 188] on input "701 2010 5138 6110" at bounding box center [95, 191] width 170 height 15
type input "7"
click at [69, 190] on input "700 3039 6777 1832" at bounding box center [95, 191] width 170 height 15
type input "7"
click at [74, 195] on input "700 0078 5191 3408" at bounding box center [95, 191] width 170 height 15
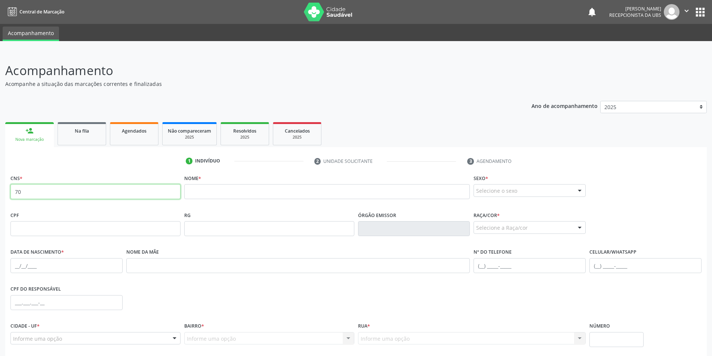
type input "7"
type input "702 3061 5566 8912"
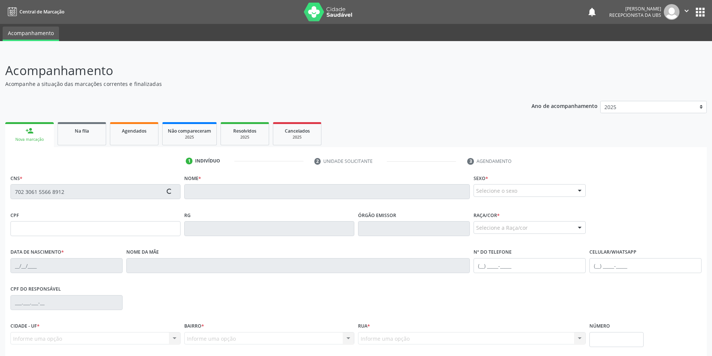
type input "473.387.504-59"
type input "[DATE]"
type input "[PERSON_NAME]"
type input "[PHONE_NUMBER]"
type input "S/N"
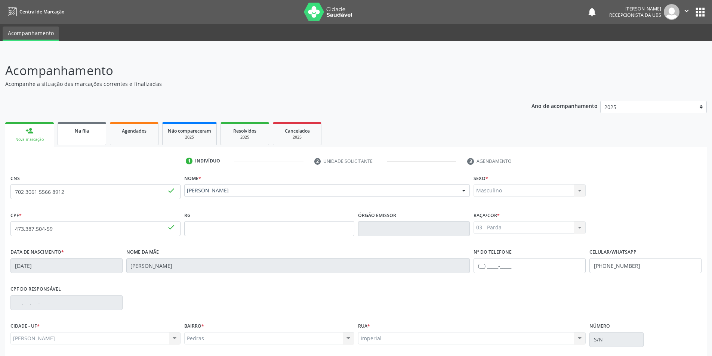
click at [73, 138] on link "Na fila" at bounding box center [82, 133] width 49 height 23
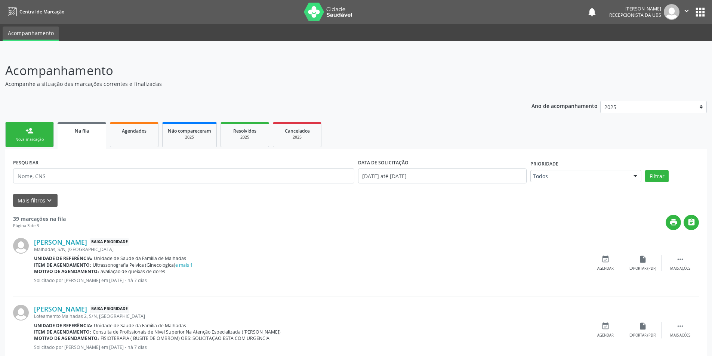
click at [40, 131] on link "person_add Nova marcação" at bounding box center [29, 134] width 49 height 25
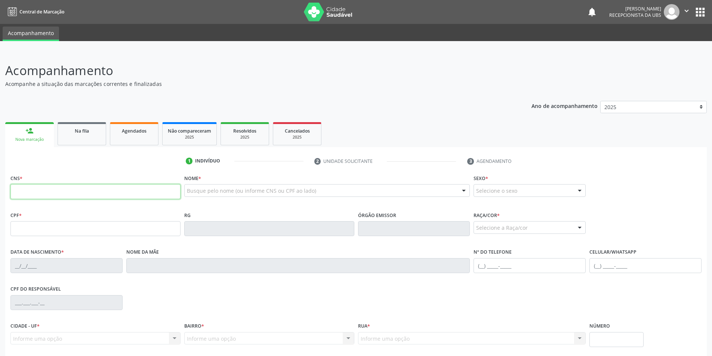
click at [42, 191] on input "text" at bounding box center [95, 191] width 170 height 15
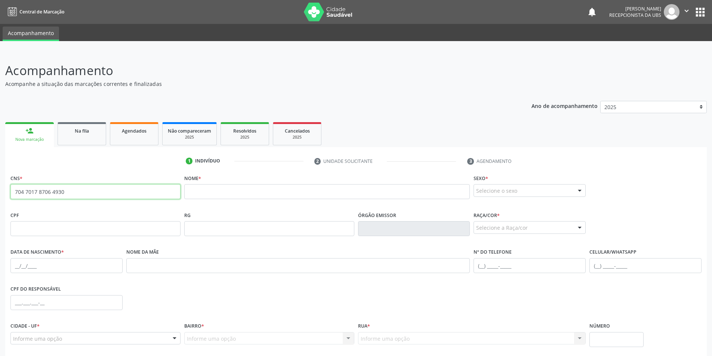
click at [68, 196] on input "704 7017 8706 4930" at bounding box center [95, 191] width 170 height 15
type input "7"
click at [87, 187] on input "700 2004 1389 2924" at bounding box center [95, 191] width 170 height 15
type input "7"
type input "706 2035 5973 8468"
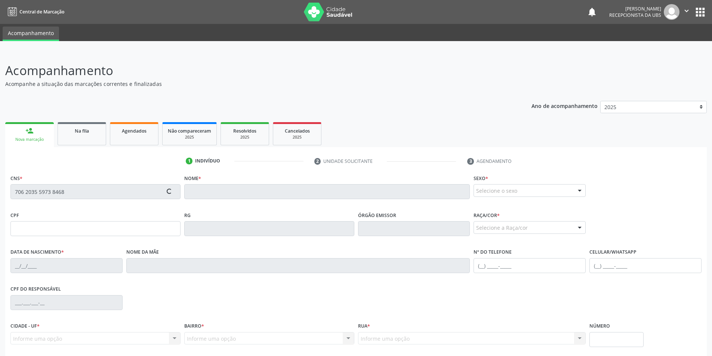
type input "036.745.584-67"
type input "[DATE]"
type input "[PERSON_NAME]"
type input "[PHONE_NUMBER]"
type input "93"
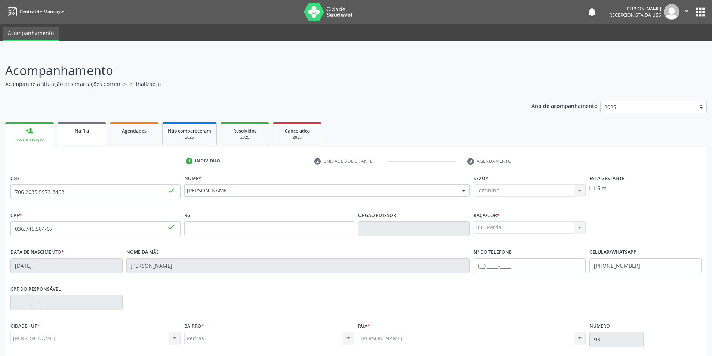
click at [79, 137] on link "Na fila" at bounding box center [82, 133] width 49 height 23
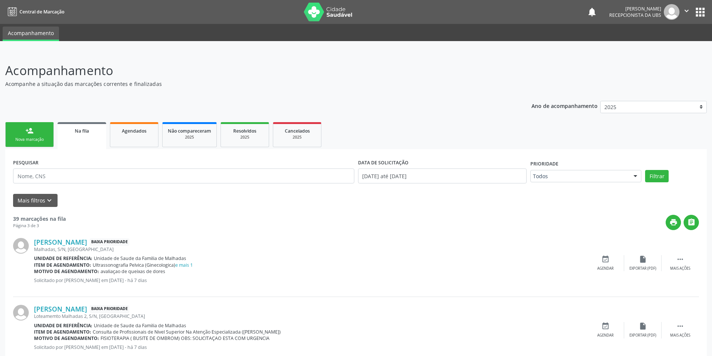
click at [40, 137] on div "Nova marcação" at bounding box center [29, 140] width 37 height 6
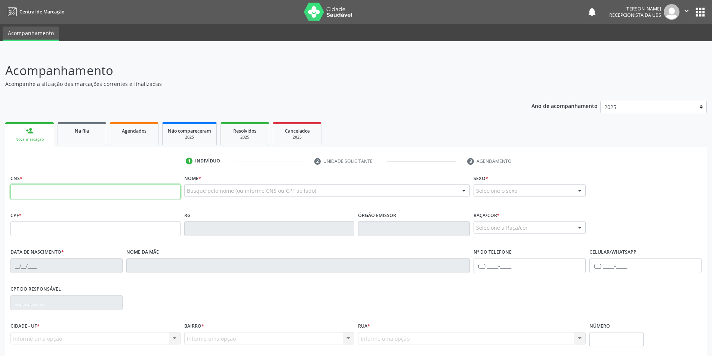
click at [73, 192] on input "text" at bounding box center [95, 191] width 170 height 15
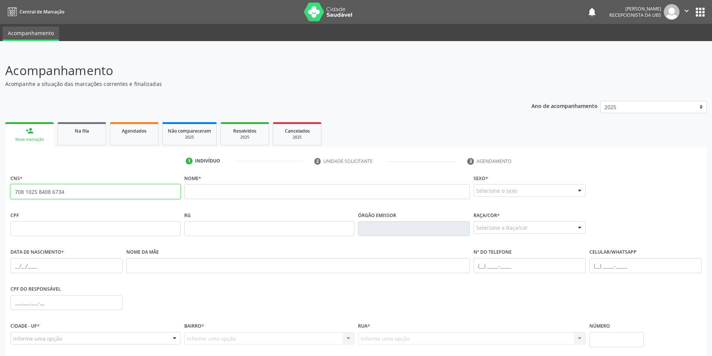
click at [73, 192] on input "708 1025 8408 6734" at bounding box center [95, 191] width 170 height 15
type input "7"
click at [88, 194] on input "700 8059 7519 3289" at bounding box center [95, 191] width 170 height 15
type input "7"
type input "705 2064 4061 7676"
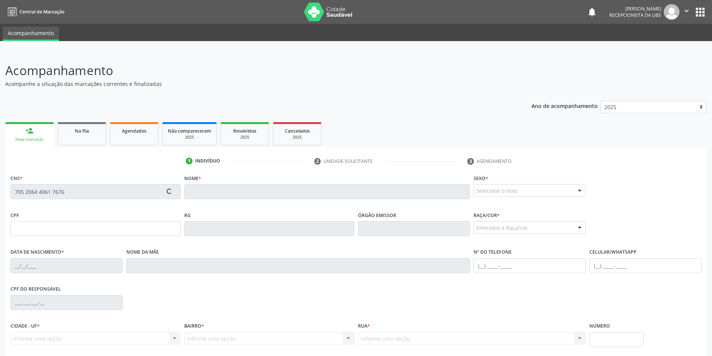
type input "377.174.564-00"
type input "[DATE]"
type input "Benedita [PERSON_NAME]"
type input "[PHONE_NUMBER]"
type input "S/N"
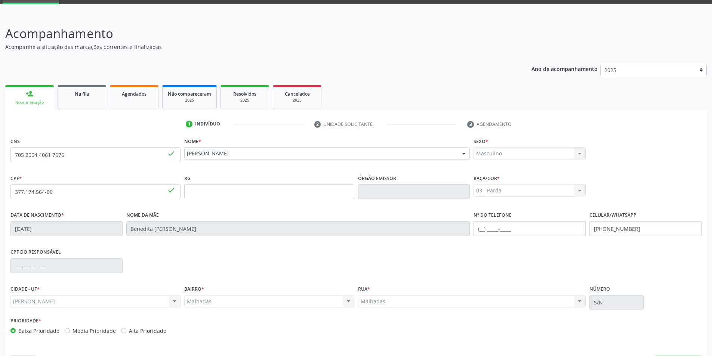
scroll to position [59, 0]
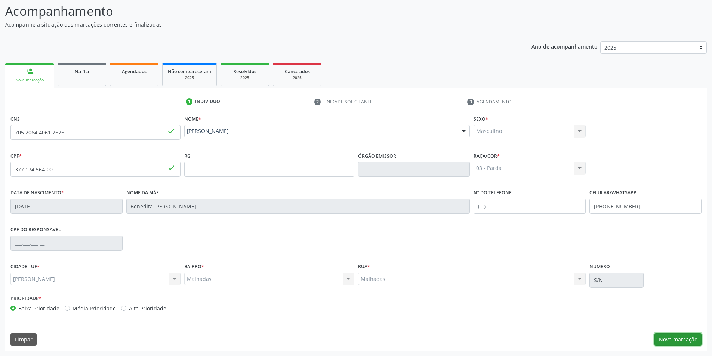
click at [675, 340] on button "Nova marcação" at bounding box center [678, 340] width 47 height 13
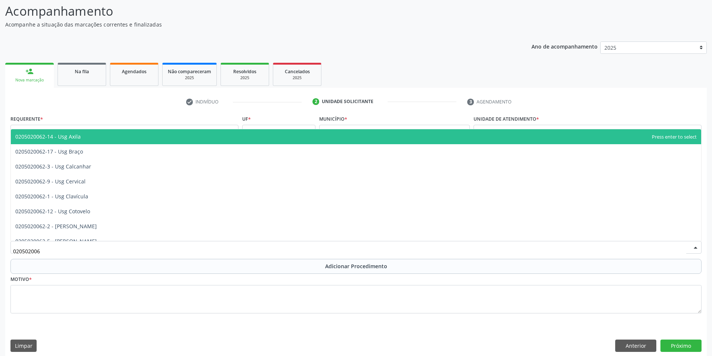
type input "0205020062"
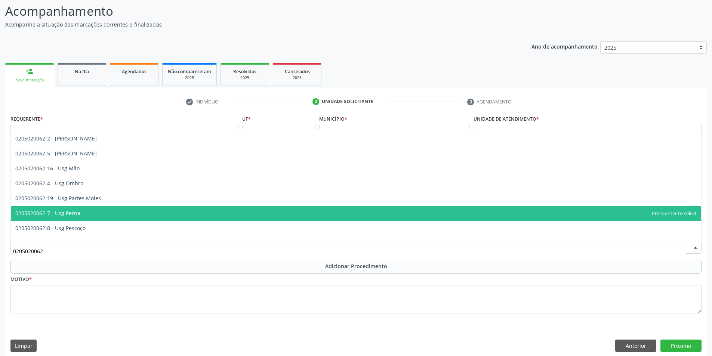
scroll to position [83, 0]
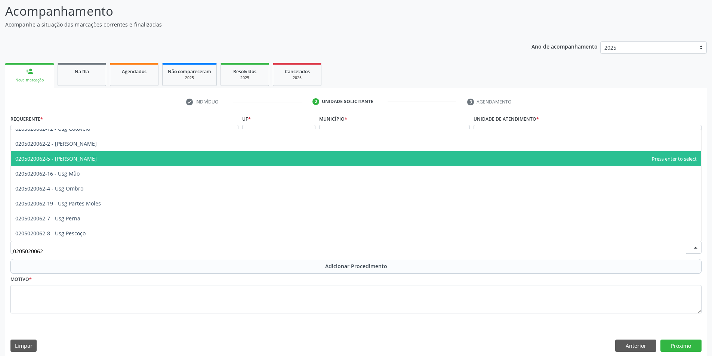
click at [338, 162] on span "0205020062-5 - [PERSON_NAME]" at bounding box center [356, 158] width 691 height 15
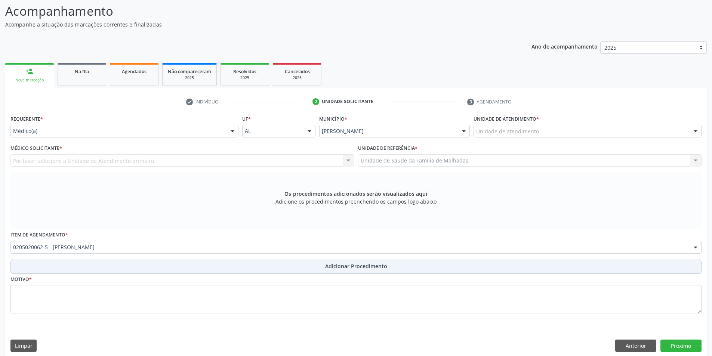
click at [359, 267] on span "Adicionar Procedimento" at bounding box center [356, 267] width 62 height 8
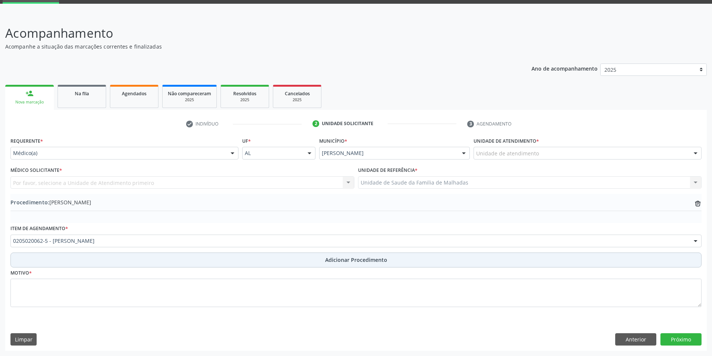
scroll to position [37, 0]
click at [354, 260] on span "Adicionar Procedimento" at bounding box center [356, 260] width 62 height 8
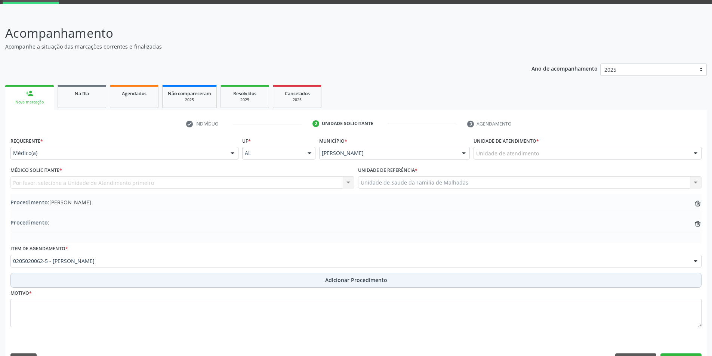
scroll to position [58, 0]
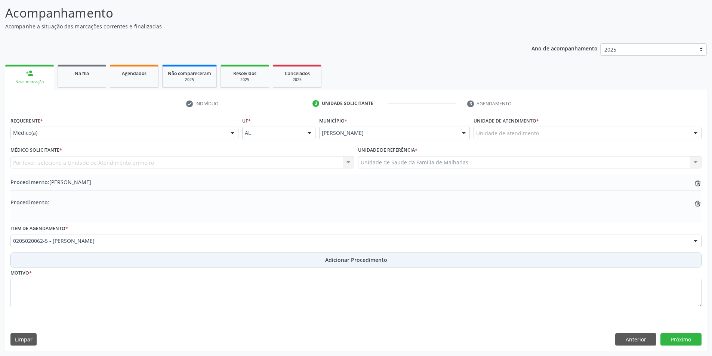
click at [353, 261] on span "Adicionar Procedimento" at bounding box center [356, 260] width 62 height 8
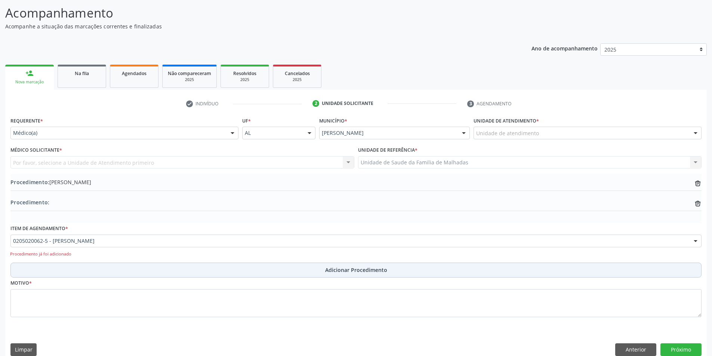
scroll to position [59, 0]
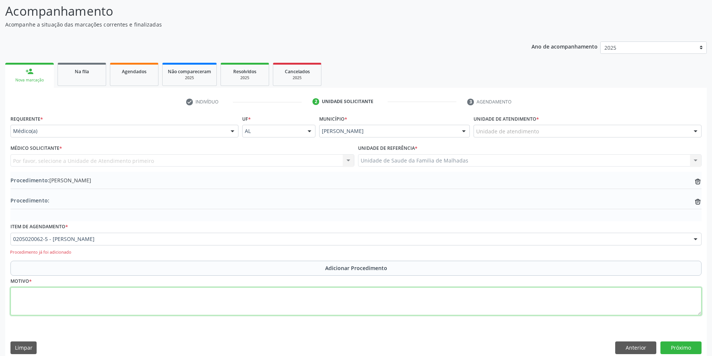
click at [261, 309] on textarea at bounding box center [355, 302] width 691 height 28
click at [278, 292] on textarea "JOELHHO DIREIRO , MOTIVO: PACIENTE COM QUEIXA DE DOR NO JOELHO DIREITO REFRATOR…" at bounding box center [355, 302] width 691 height 28
type textarea "JOELHHO DIREIRO , MOTIVO: PACIENTE COM QUEIXA DE DOR NO JOELHO DIREITO REFRATOR…"
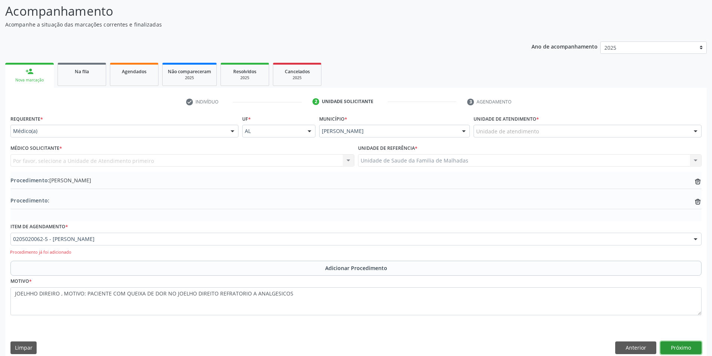
click at [686, 346] on button "Próximo" at bounding box center [681, 348] width 41 height 13
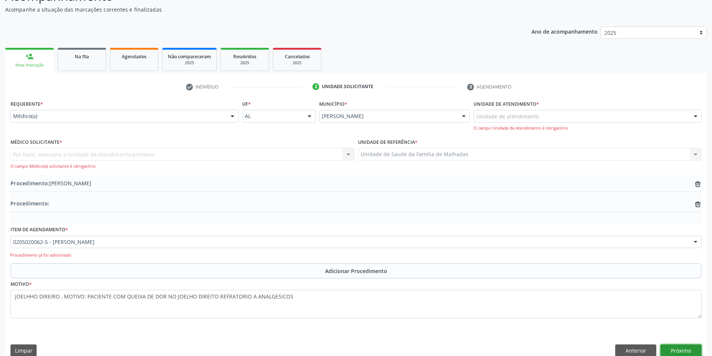
scroll to position [86, 0]
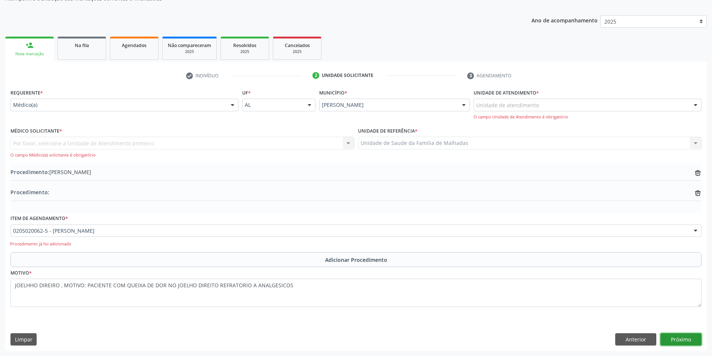
click at [690, 342] on button "Próximo" at bounding box center [681, 340] width 41 height 13
click at [687, 339] on button "Próximo" at bounding box center [681, 340] width 41 height 13
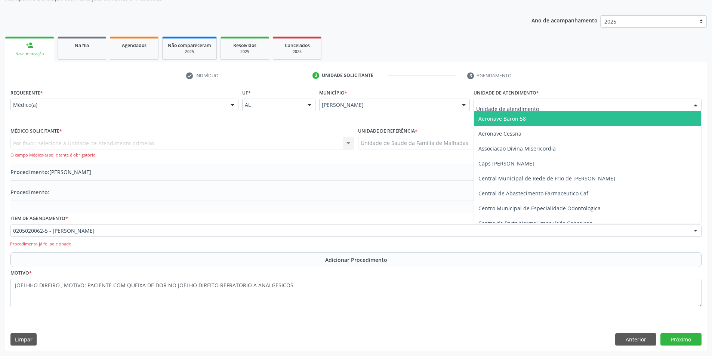
click at [696, 104] on div at bounding box center [695, 105] width 11 height 13
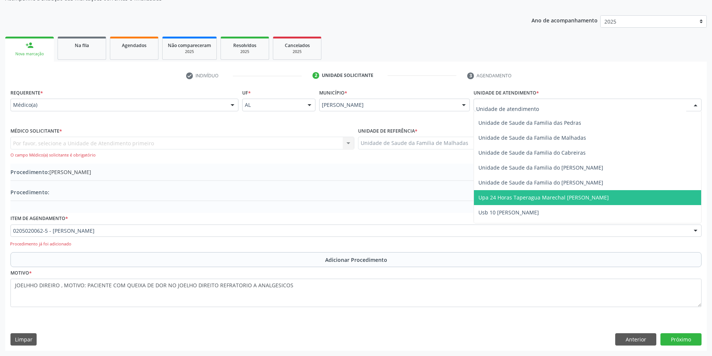
scroll to position [591, 0]
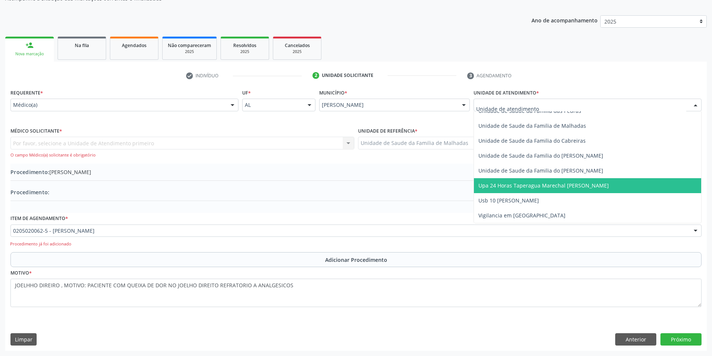
click at [603, 184] on span "Upa 24 Horas Taperagua Marechal [PERSON_NAME]" at bounding box center [587, 185] width 227 height 15
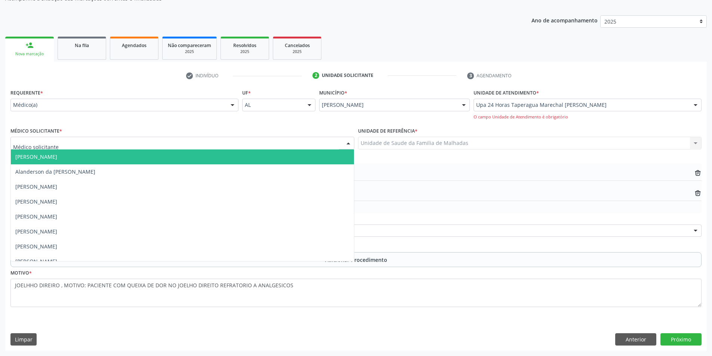
click at [303, 141] on div at bounding box center [182, 143] width 344 height 13
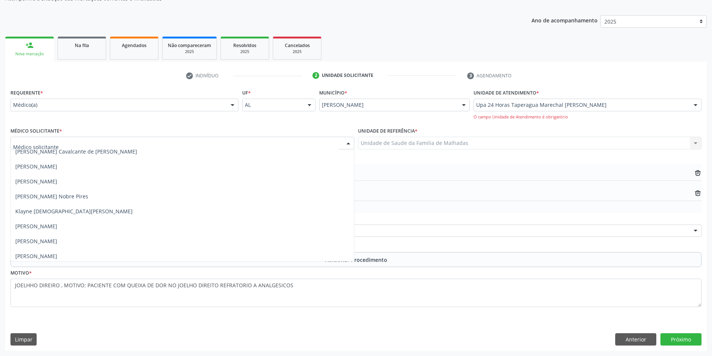
scroll to position [758, 0]
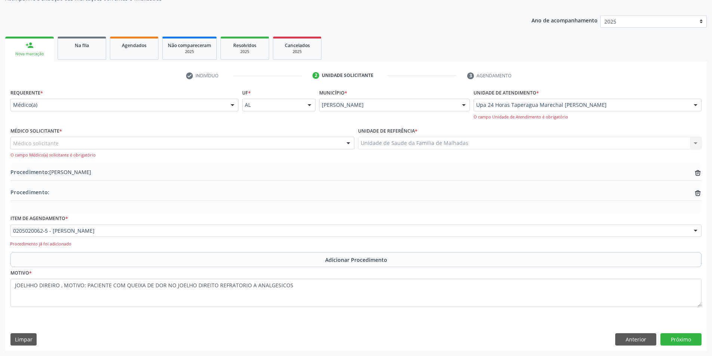
click at [382, 40] on ul "person_add Nova marcação Na fila Agendados Não compareceram 2025 Resolvidos 202…" at bounding box center [356, 48] width 702 height 27
click at [697, 105] on div at bounding box center [695, 105] width 11 height 13
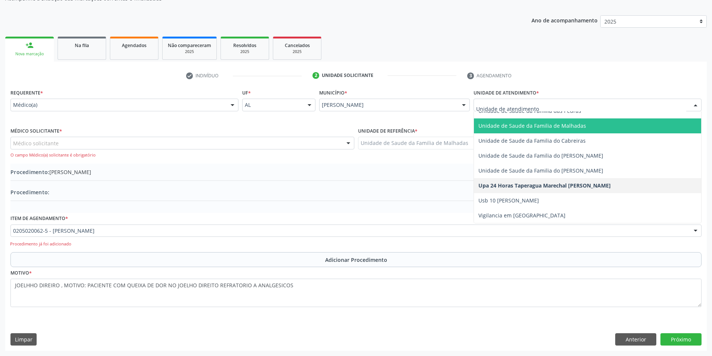
click at [579, 126] on span "Unidade de Saude da Familia de Malhadas" at bounding box center [533, 125] width 108 height 7
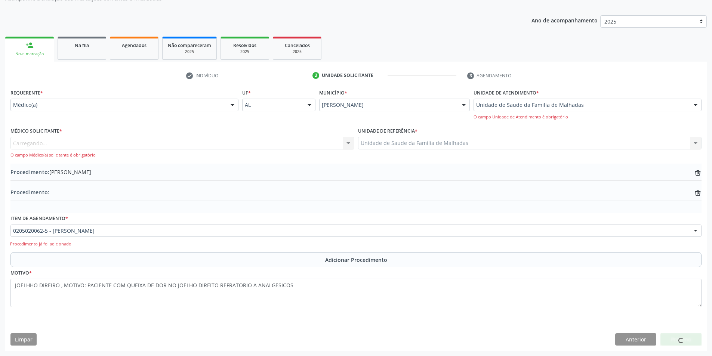
click at [346, 144] on div "Carregando... [PERSON_NAME] [PERSON_NAME] e [PERSON_NAME] [PERSON_NAME] [PERSON…" at bounding box center [182, 147] width 344 height 21
click at [349, 143] on div "Carregando... [PERSON_NAME] [PERSON_NAME] e [PERSON_NAME] [PERSON_NAME] [PERSON…" at bounding box center [182, 147] width 344 height 21
click at [323, 143] on div "Carregando... [PERSON_NAME] [PERSON_NAME] e [PERSON_NAME] [PERSON_NAME] [PERSON…" at bounding box center [182, 147] width 344 height 21
click at [86, 142] on div "Médico solicitante" at bounding box center [182, 143] width 344 height 13
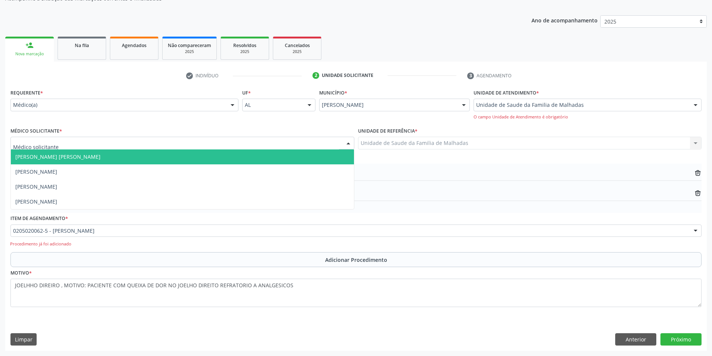
click at [80, 156] on span "[PERSON_NAME] [PERSON_NAME]" at bounding box center [57, 156] width 85 height 7
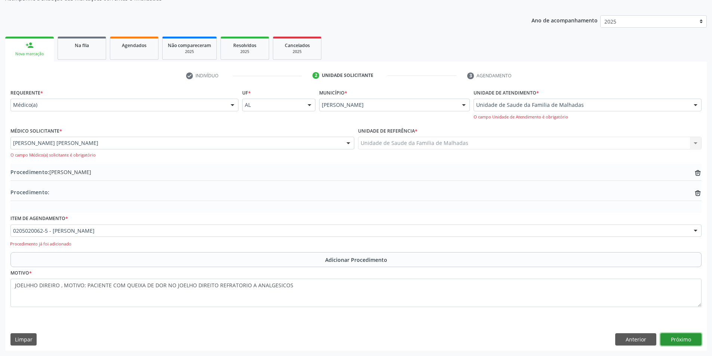
click at [683, 338] on button "Próximo" at bounding box center [681, 340] width 41 height 13
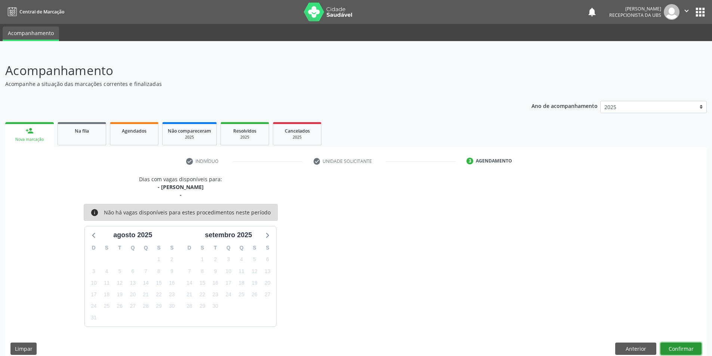
click at [685, 347] on button "Confirmar" at bounding box center [681, 349] width 41 height 13
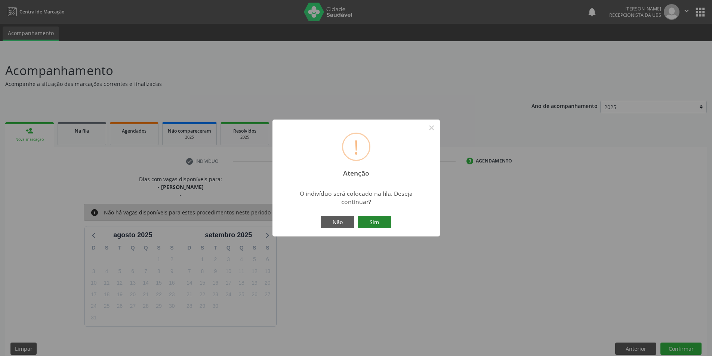
click at [369, 224] on button "Sim" at bounding box center [375, 222] width 34 height 13
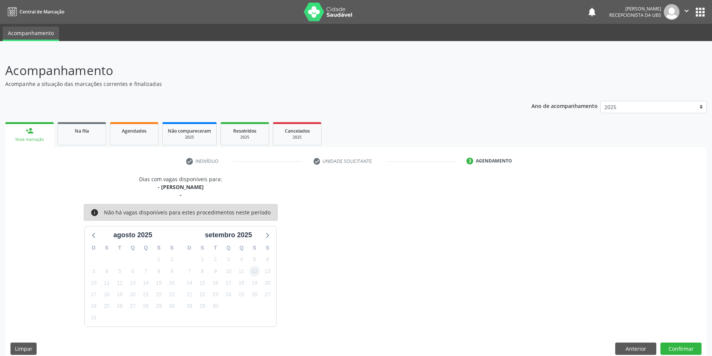
drag, startPoint x: 404, startPoint y: 244, endPoint x: 254, endPoint y: 276, distance: 153.4
click at [389, 249] on div "Dias com vagas disponíveis para: - [PERSON_NAME] - info Não há vagas disponívei…" at bounding box center [356, 250] width 702 height 151
click at [675, 345] on button "Confirmar" at bounding box center [681, 349] width 41 height 13
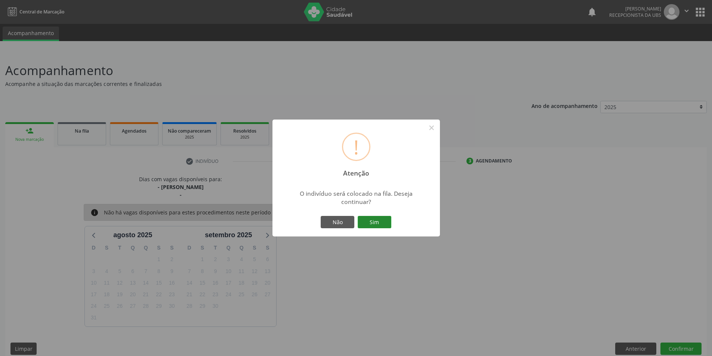
drag, startPoint x: 366, startPoint y: 218, endPoint x: 368, endPoint y: 223, distance: 5.4
click at [366, 220] on button "Sim" at bounding box center [375, 222] width 34 height 13
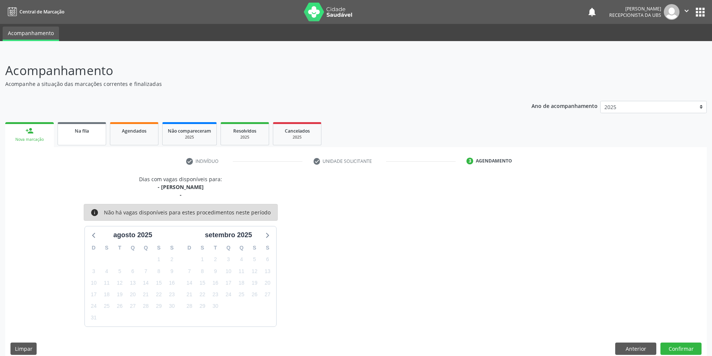
click at [67, 137] on link "Na fila" at bounding box center [82, 133] width 49 height 23
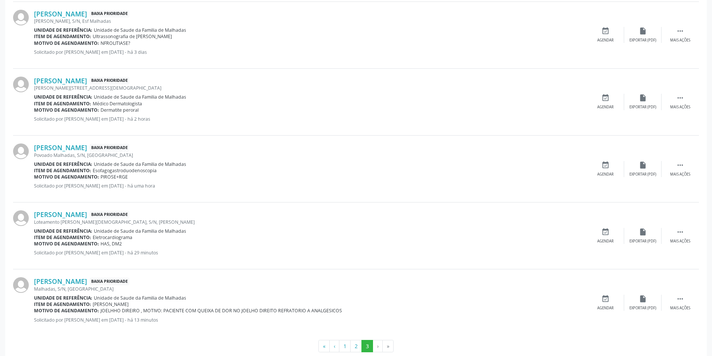
scroll to position [578, 0]
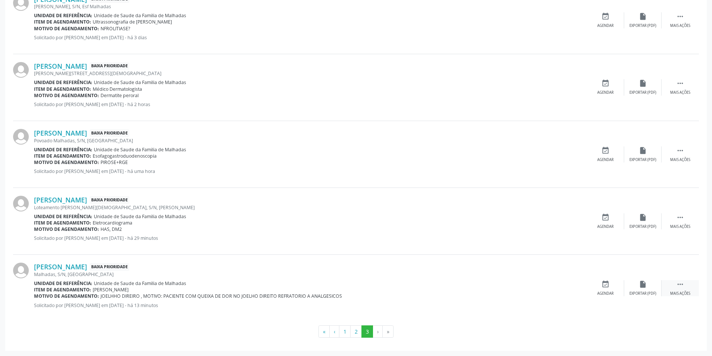
click at [679, 287] on icon "" at bounding box center [681, 284] width 8 height 8
click at [568, 288] on icon "print" at bounding box center [568, 284] width 8 height 8
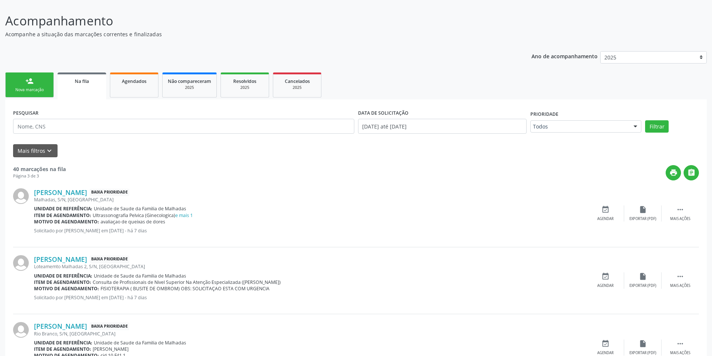
scroll to position [0, 0]
